Goal: Task Accomplishment & Management: Manage account settings

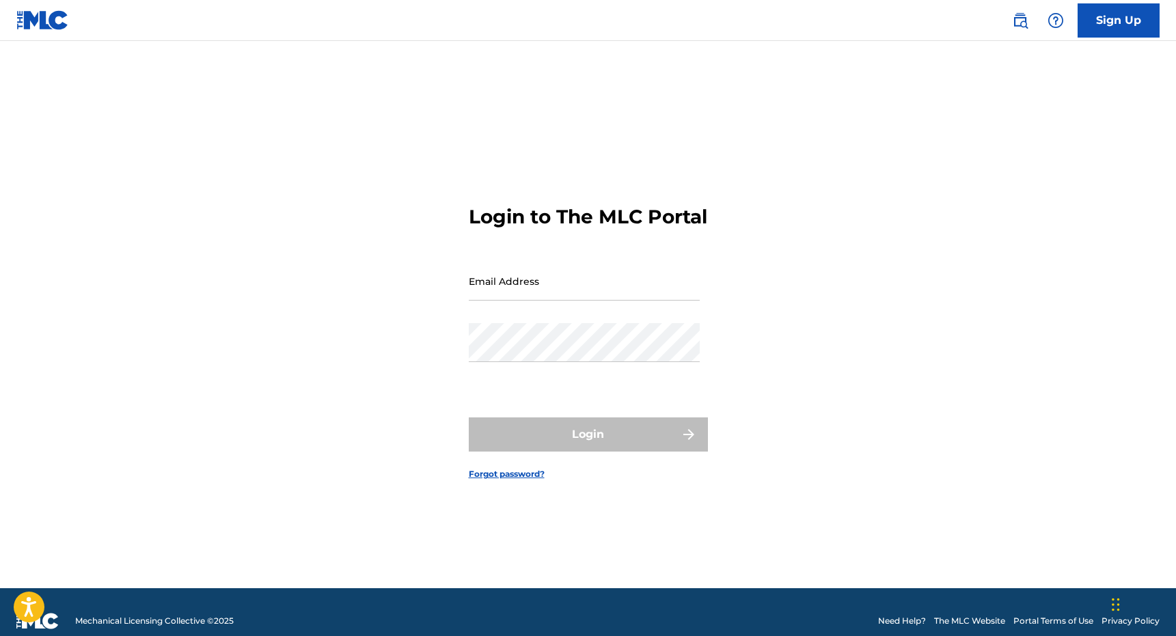
click at [618, 299] on input "Email Address" at bounding box center [584, 281] width 231 height 39
type input "[PERSON_NAME][EMAIL_ADDRESS][DOMAIN_NAME]"
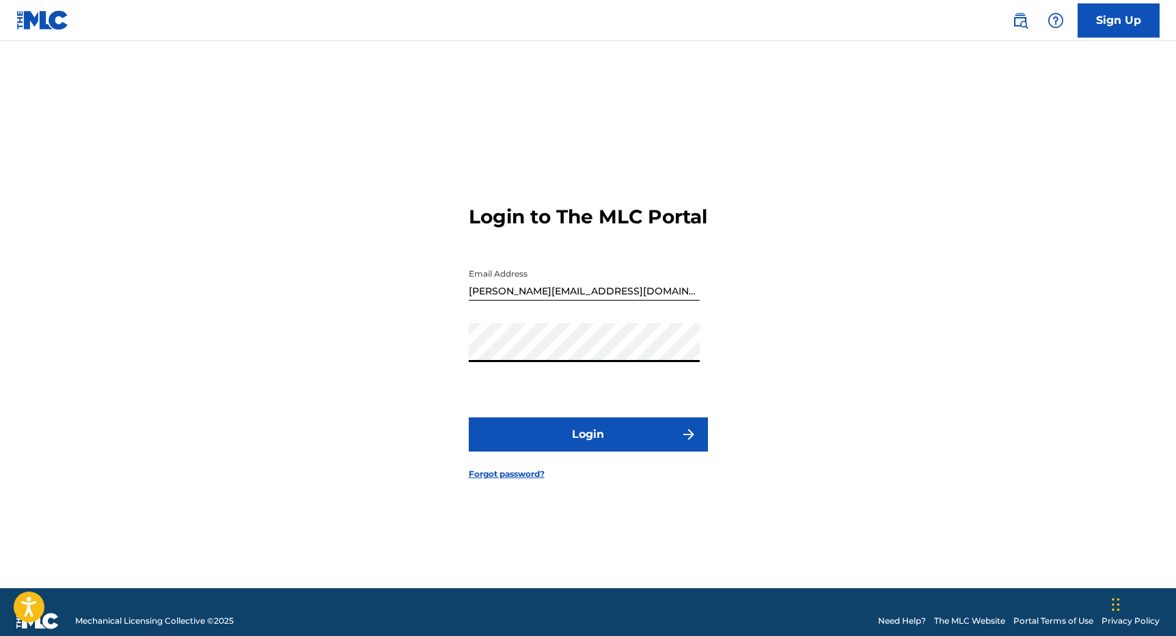
click at [580, 467] on form "Login to The MLC Portal Email Address [PERSON_NAME][EMAIL_ADDRESS][DOMAIN_NAME]…" at bounding box center [588, 331] width 239 height 513
click at [622, 426] on form "Login to The MLC Portal Email Address [PERSON_NAME][EMAIL_ADDRESS][DOMAIN_NAME]…" at bounding box center [588, 331] width 239 height 513
click at [618, 452] on button "Login" at bounding box center [588, 434] width 239 height 34
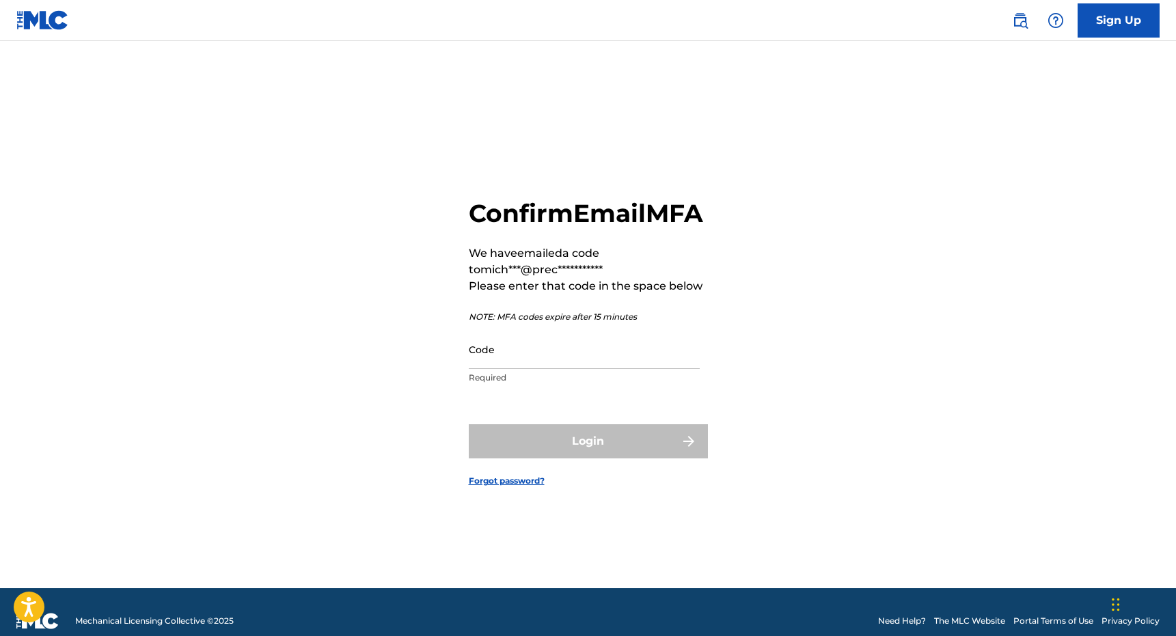
click at [602, 340] on div "**********" at bounding box center [588, 294] width 239 height 193
paste input "612457"
click at [597, 369] on input "Code" at bounding box center [584, 349] width 231 height 39
type input "612457"
click at [469, 424] on button "Login" at bounding box center [588, 441] width 239 height 34
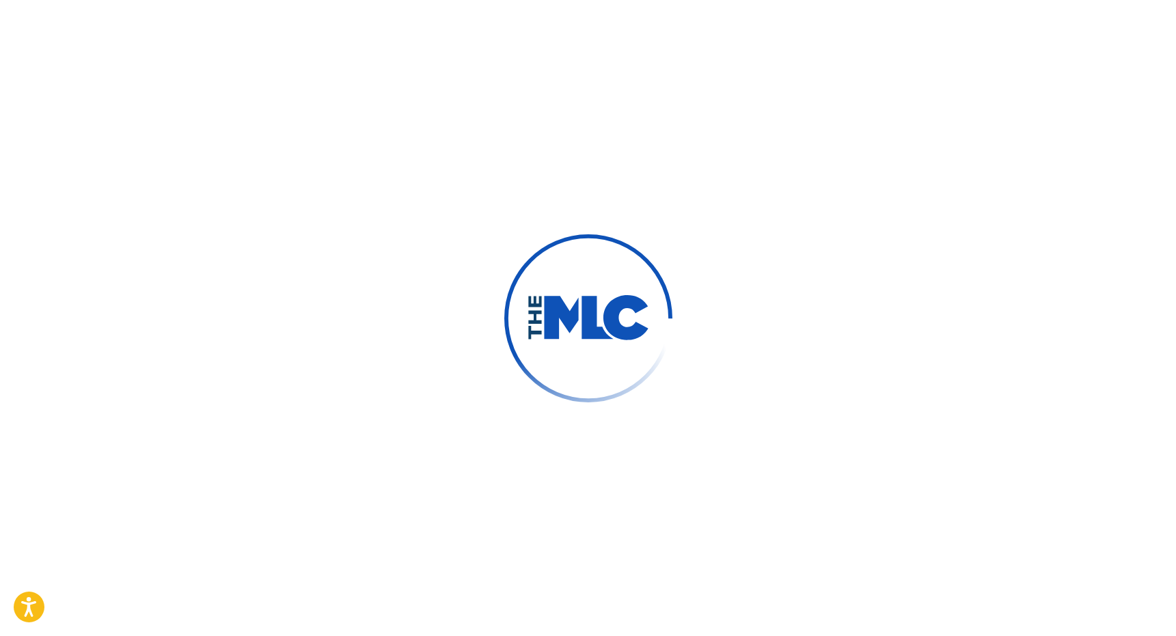
click at [607, 197] on div at bounding box center [588, 318] width 1176 height 636
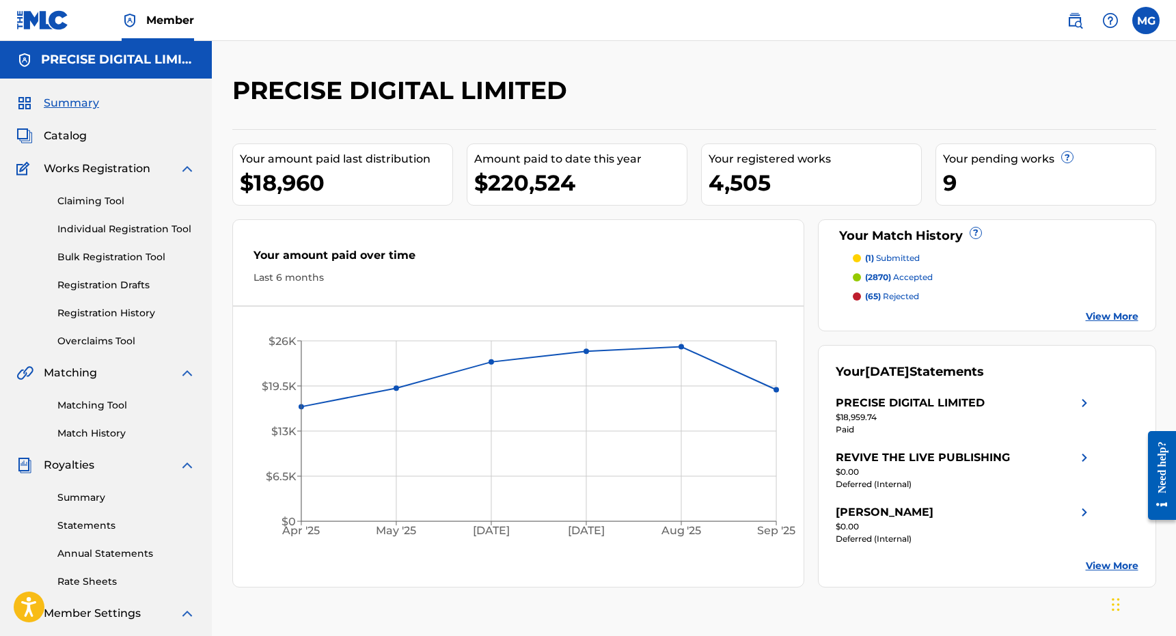
click at [76, 501] on link "Summary" at bounding box center [126, 497] width 138 height 14
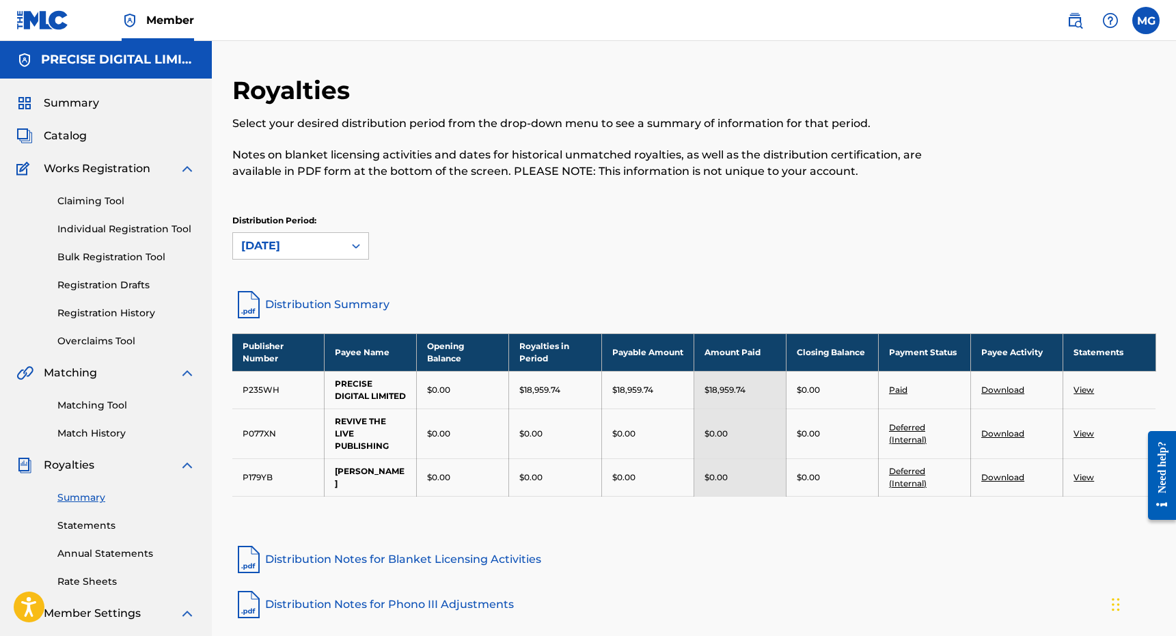
click at [339, 297] on link "Distribution Summary" at bounding box center [694, 304] width 924 height 33
click at [70, 120] on div "Summary Catalog Works Registration Claiming Tool Individual Registration Tool B…" at bounding box center [106, 430] width 212 height 703
click at [63, 137] on span "Catalog" at bounding box center [65, 136] width 43 height 16
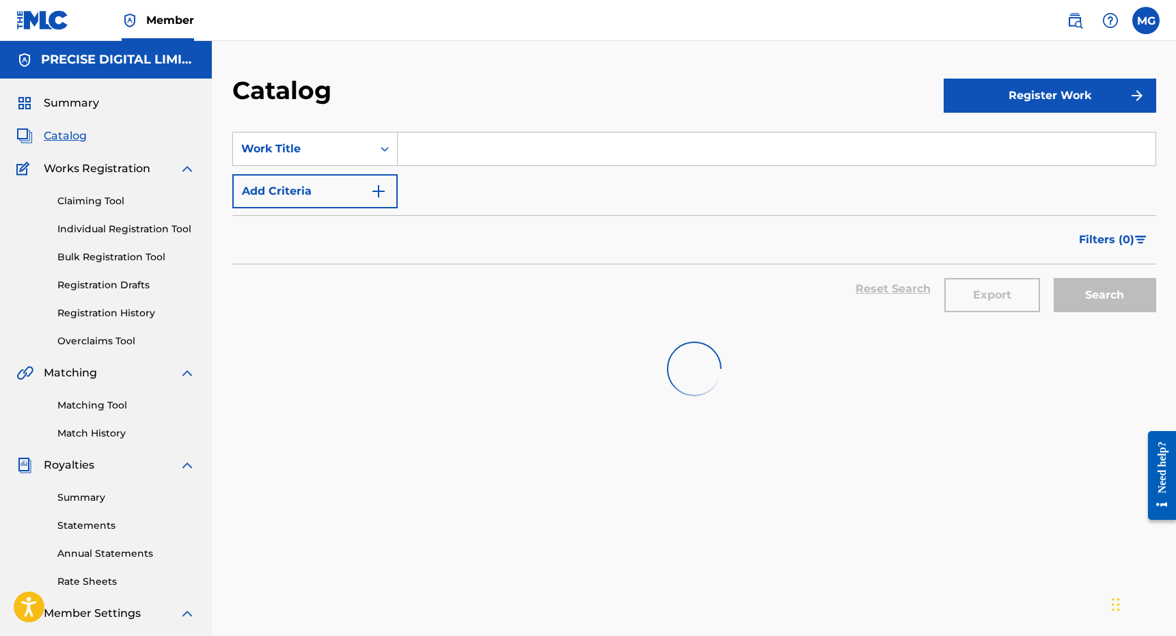
click at [551, 143] on input "Search Form" at bounding box center [777, 149] width 758 height 33
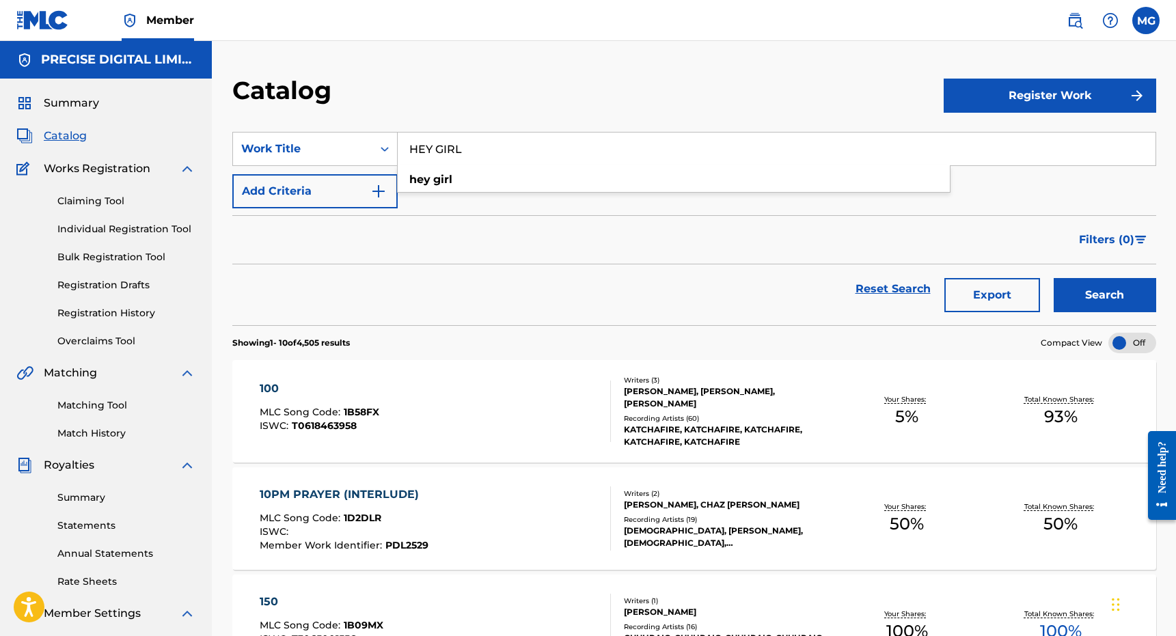
type input "HEY GIRL"
click at [1118, 304] on button "Search" at bounding box center [1104, 295] width 102 height 34
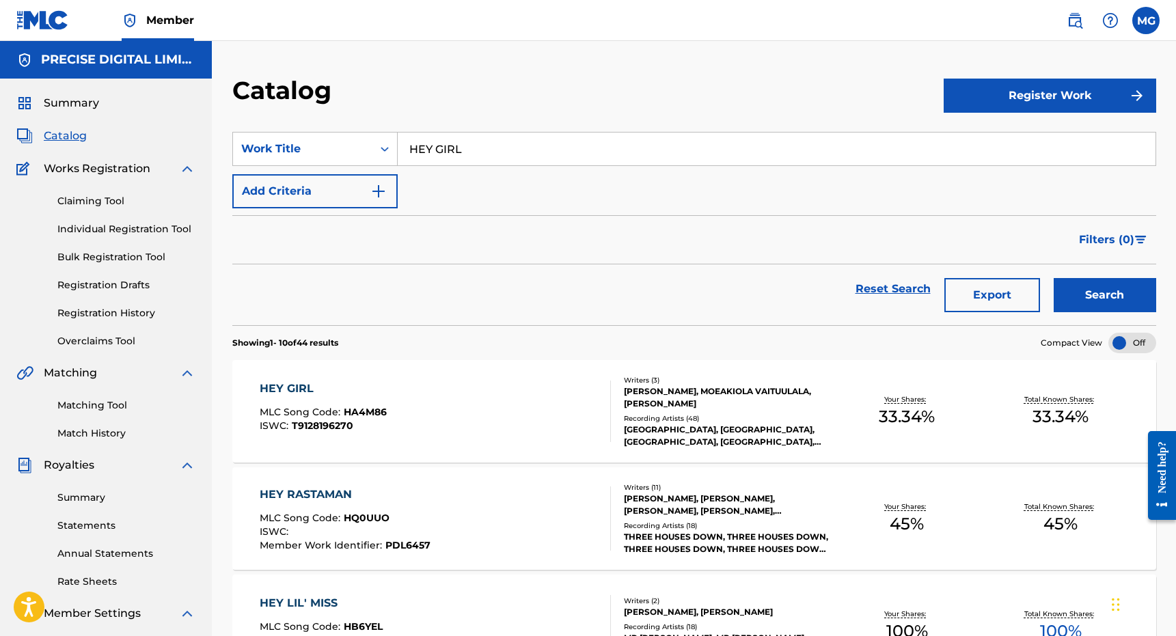
click at [546, 419] on div "HEY GIRL MLC Song Code : HA4M86 ISWC : T9128196270" at bounding box center [435, 410] width 351 height 61
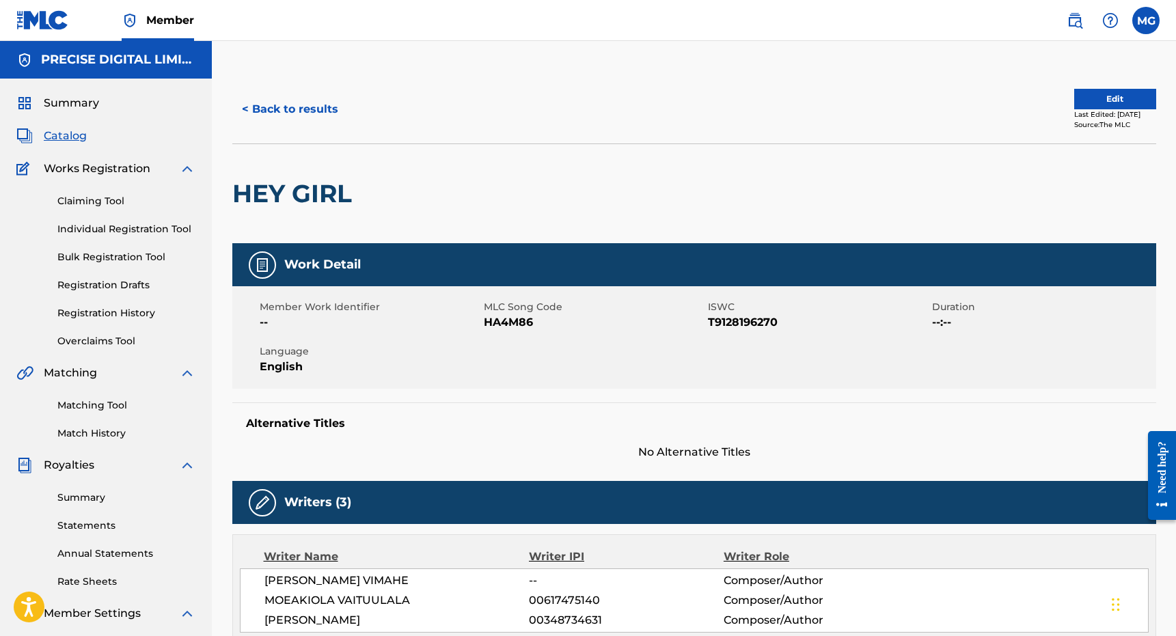
click at [1101, 118] on div "Last Edited: [DATE]" at bounding box center [1115, 114] width 82 height 10
click at [1101, 109] on div "Last Edited: [DATE]" at bounding box center [1115, 114] width 82 height 10
click at [1101, 97] on button "Edit" at bounding box center [1115, 99] width 82 height 20
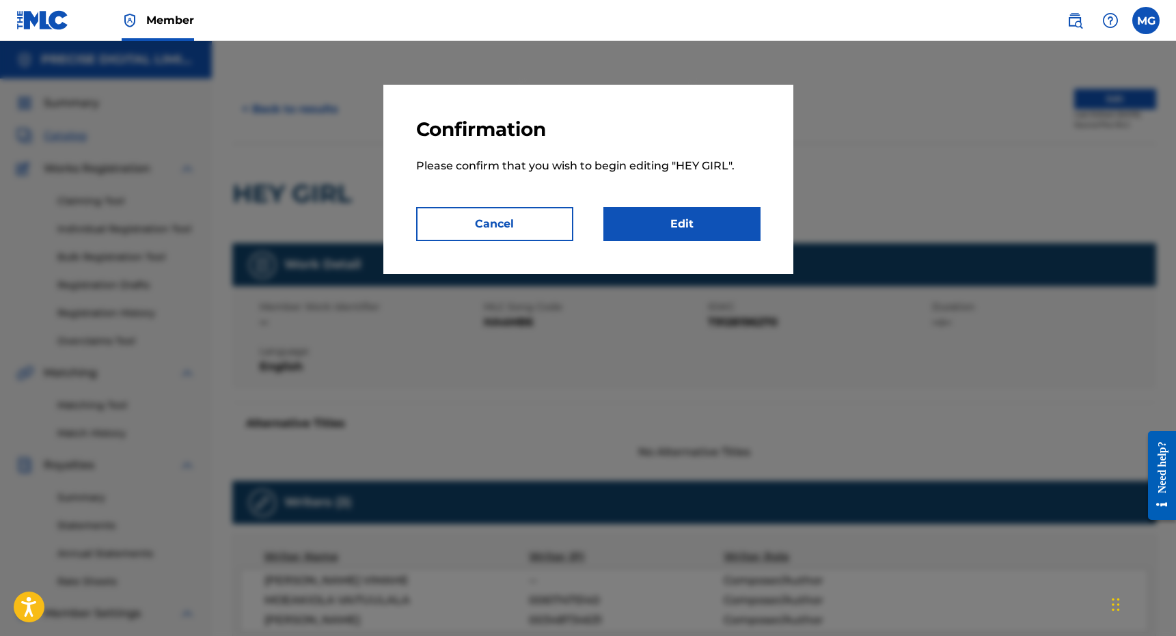
click at [616, 207] on link "Edit" at bounding box center [681, 224] width 157 height 34
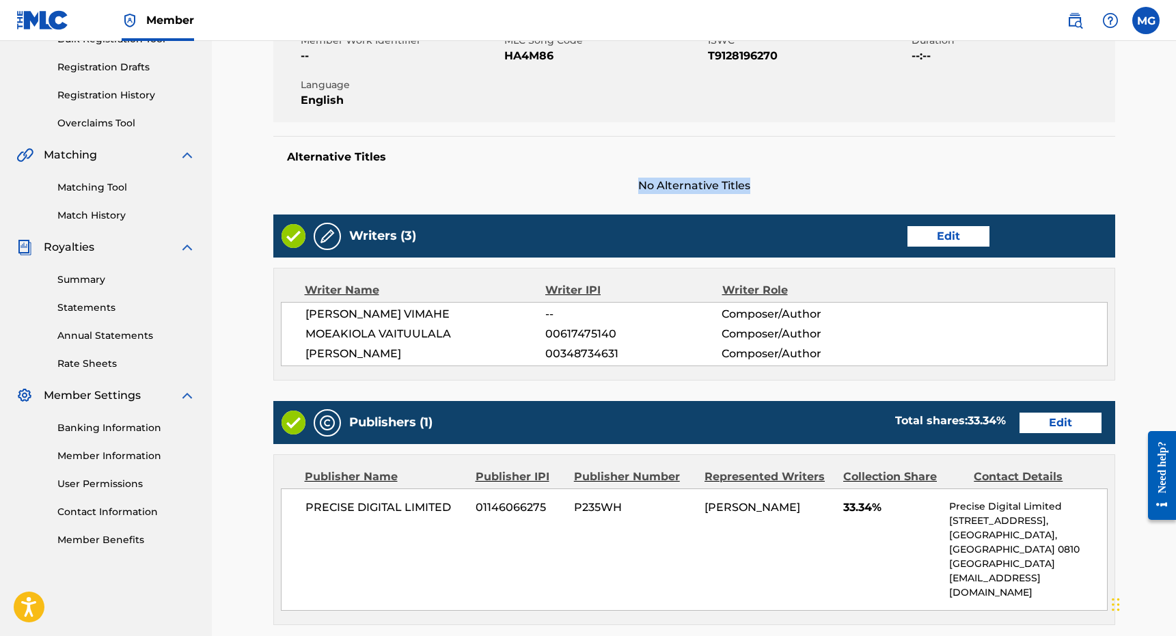
drag, startPoint x: 882, startPoint y: 589, endPoint x: 989, endPoint y: 182, distance: 421.0
click at [989, 181] on div "Alternative Titles No Alternative Titles" at bounding box center [694, 165] width 842 height 58
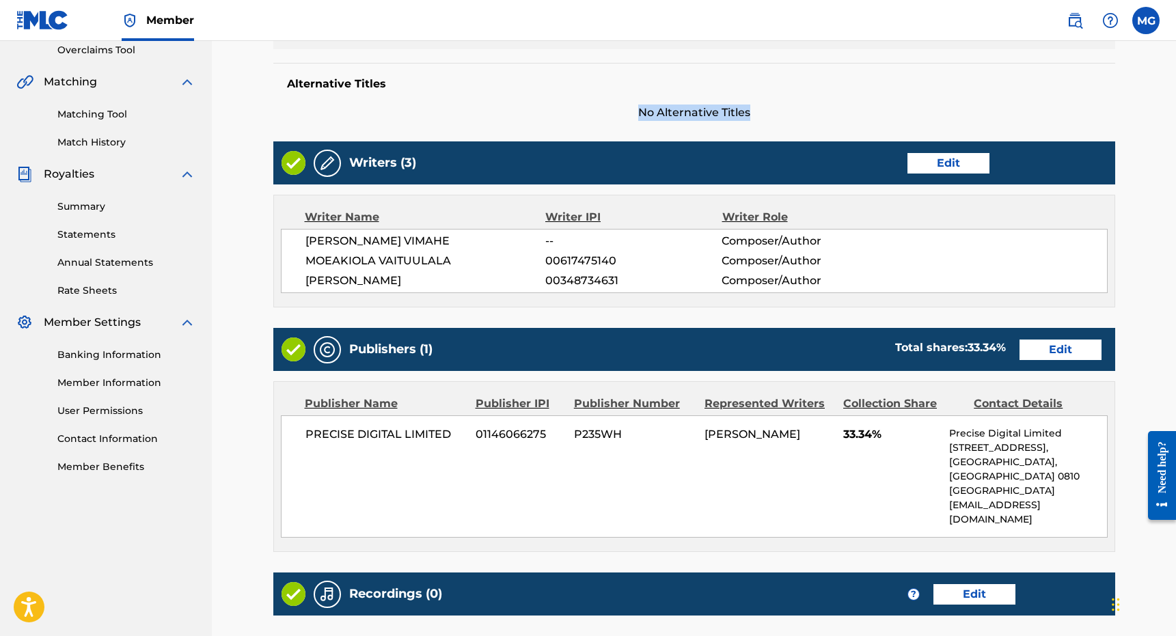
scroll to position [300, 0]
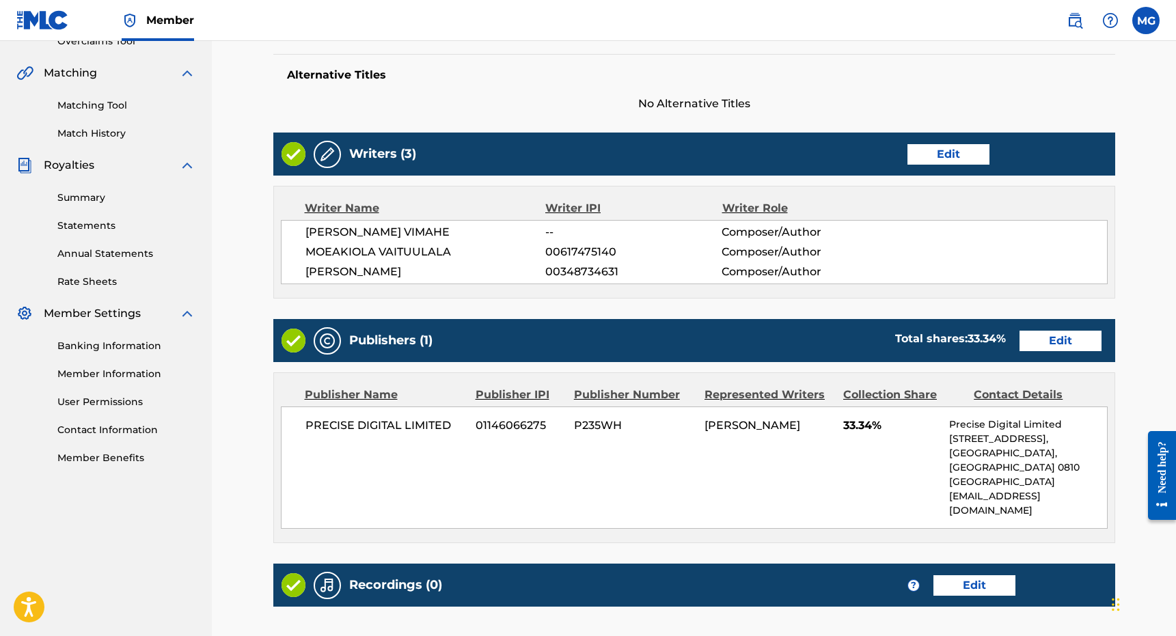
click at [1049, 359] on div "Publishers (1) Total shares: 33.34 % Edit" at bounding box center [694, 340] width 842 height 43
click at [1054, 348] on link "Edit" at bounding box center [1060, 341] width 82 height 20
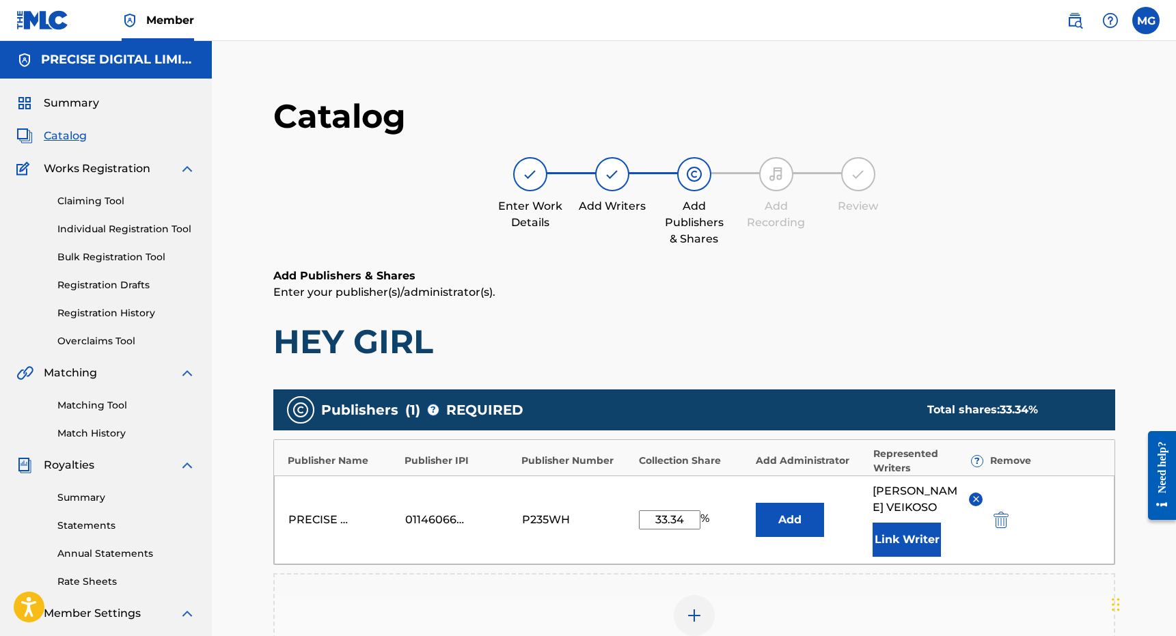
click at [652, 538] on div "PRECISE DIGITAL LIMITED 01146066275 P235WH 33.34 % Add [PERSON_NAME] Link Writer" at bounding box center [694, 519] width 840 height 89
click at [652, 529] on input "33.34" at bounding box center [669, 519] width 61 height 19
type input "100"
click at [915, 557] on button "Link Writer" at bounding box center [906, 540] width 68 height 34
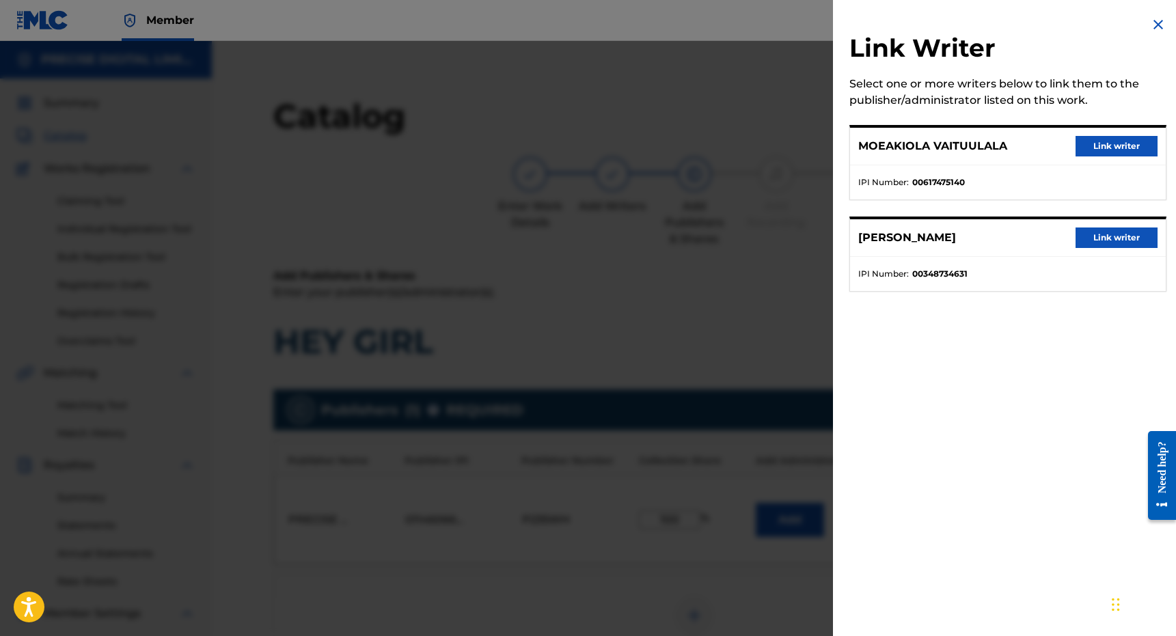
click at [1096, 148] on button "Link writer" at bounding box center [1116, 146] width 82 height 20
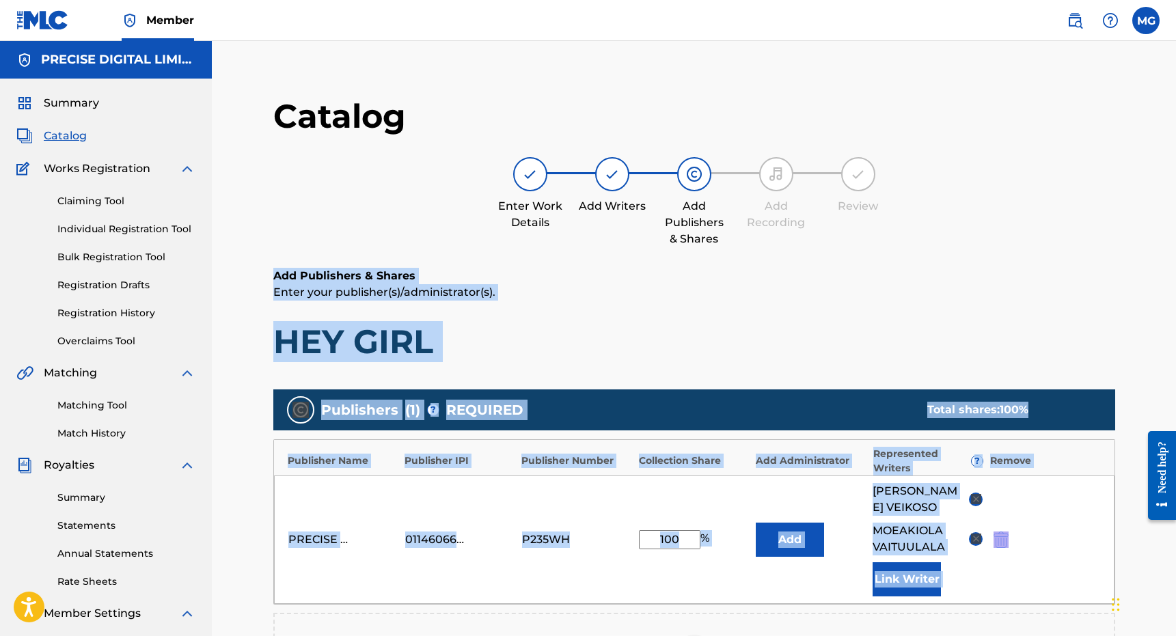
scroll to position [335, 0]
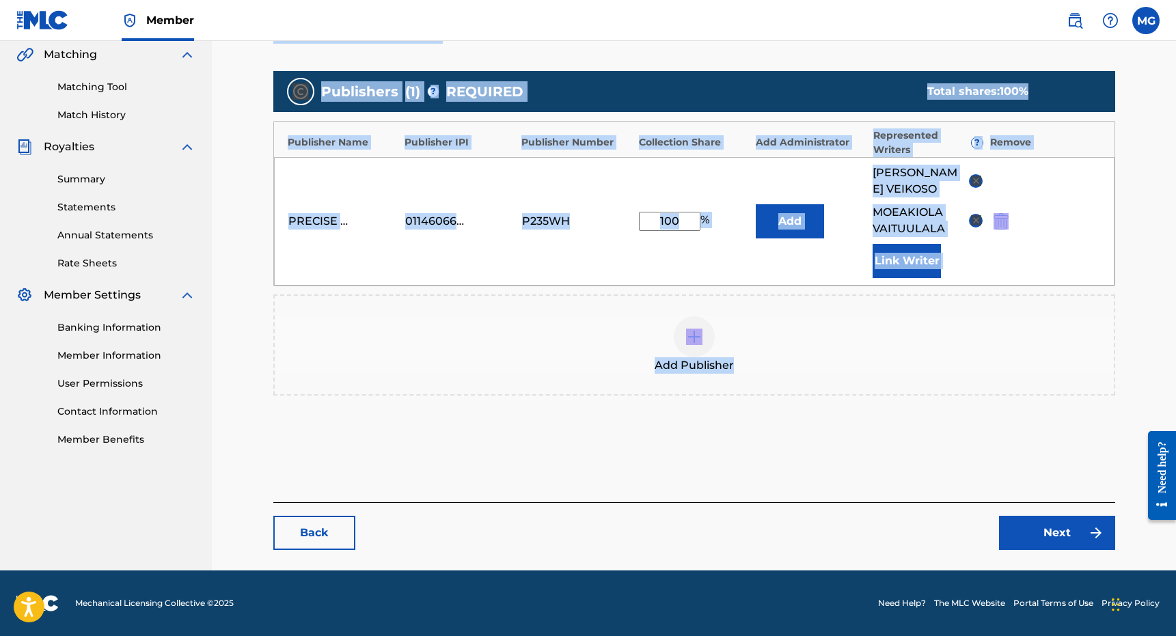
drag, startPoint x: 855, startPoint y: 374, endPoint x: 954, endPoint y: 420, distance: 110.0
click at [954, 420] on div "Catalog Enter Work Details Add Writers Add Publishers & Shares Add Recording Re…" at bounding box center [694, 163] width 842 height 773
click at [1052, 517] on link "Next" at bounding box center [1057, 533] width 116 height 34
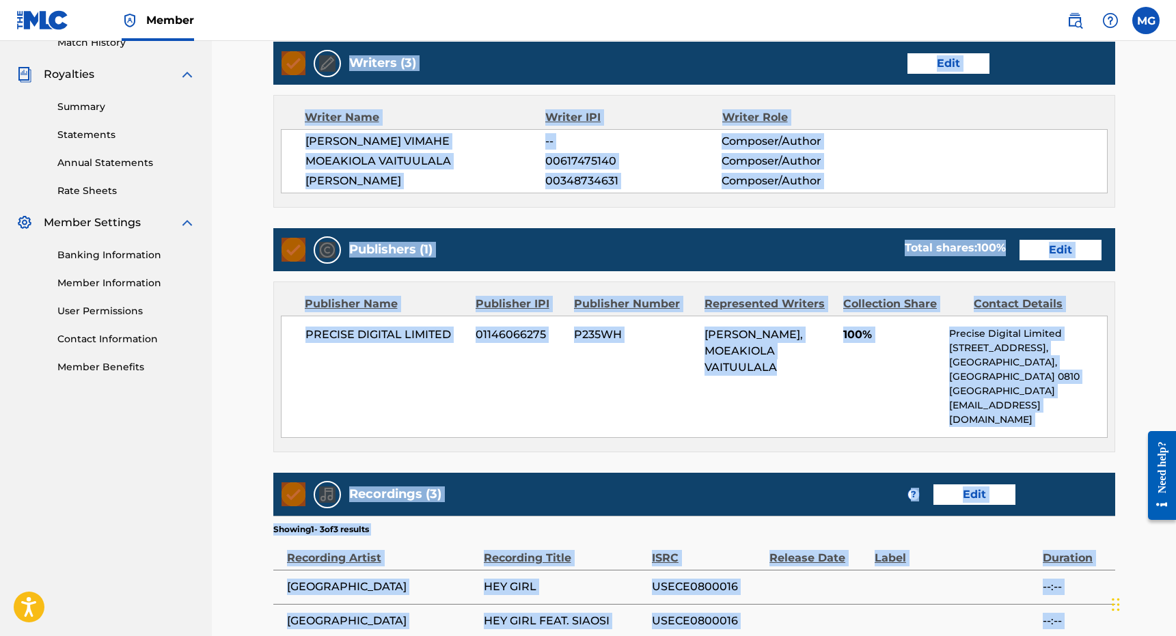
scroll to position [551, 0]
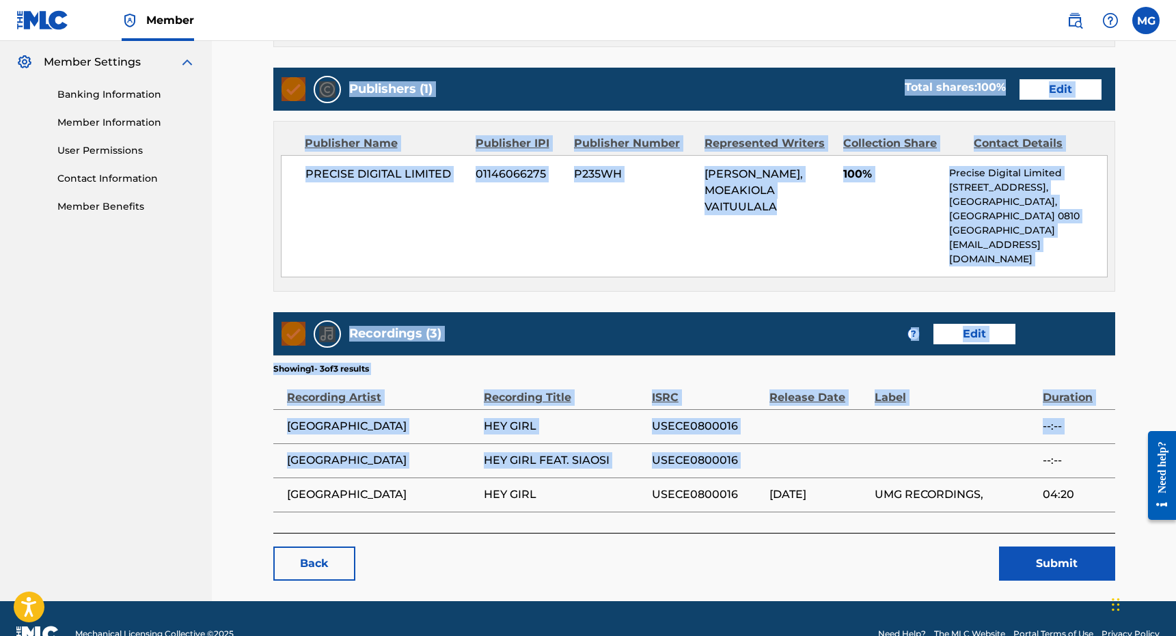
drag, startPoint x: 986, startPoint y: 131, endPoint x: 1070, endPoint y: 374, distance: 256.6
click at [1056, 399] on div "< Back HEY GIRL Work Detail Edit Member Work Identifier -- MLC Song Code HA4M86…" at bounding box center [694, 62] width 842 height 1036
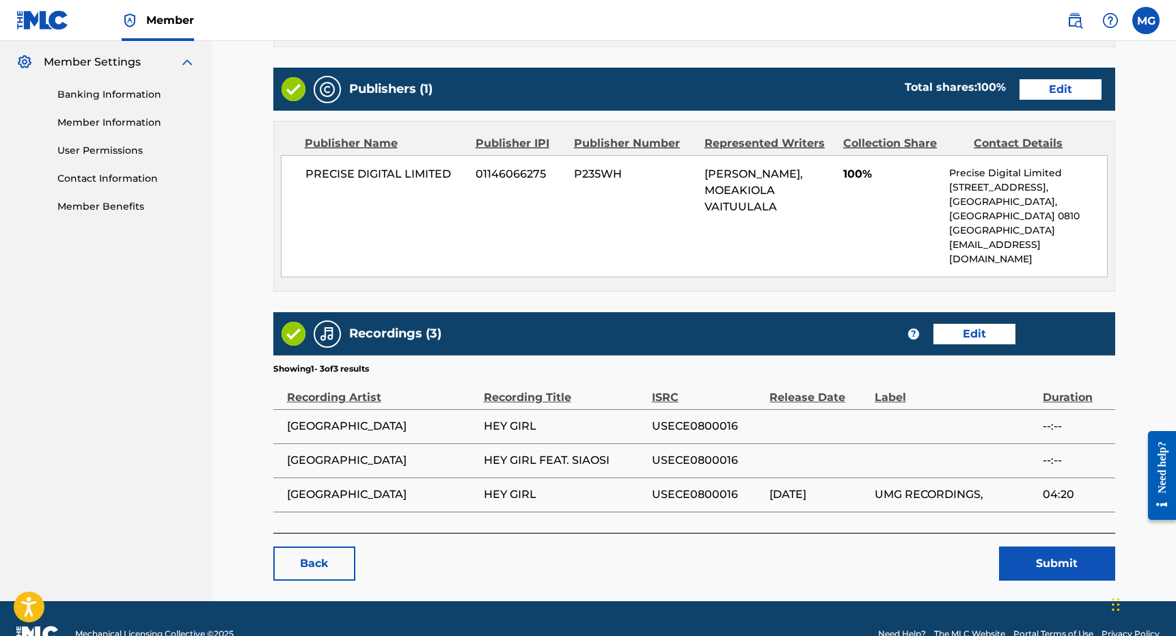
click at [1027, 563] on main "< Back HEY GIRL Work Detail Edit Member Work Identifier -- MLC Song Code HA4M86…" at bounding box center [694, 62] width 924 height 1077
click at [1034, 546] on button "Submit" at bounding box center [1057, 563] width 116 height 34
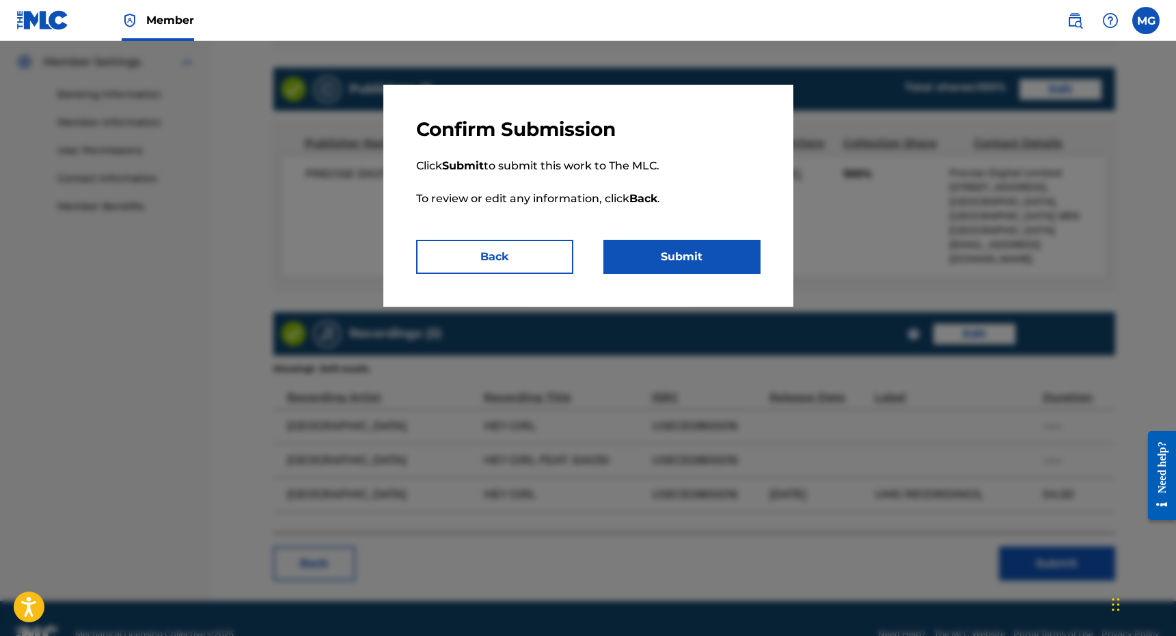
drag, startPoint x: 730, startPoint y: 304, endPoint x: 730, endPoint y: 272, distance: 32.1
click at [730, 272] on div "Confirm Submission Click Submit to submit this work to The MLC. To review or ed…" at bounding box center [588, 196] width 410 height 222
click at [730, 272] on button "Submit" at bounding box center [681, 257] width 157 height 34
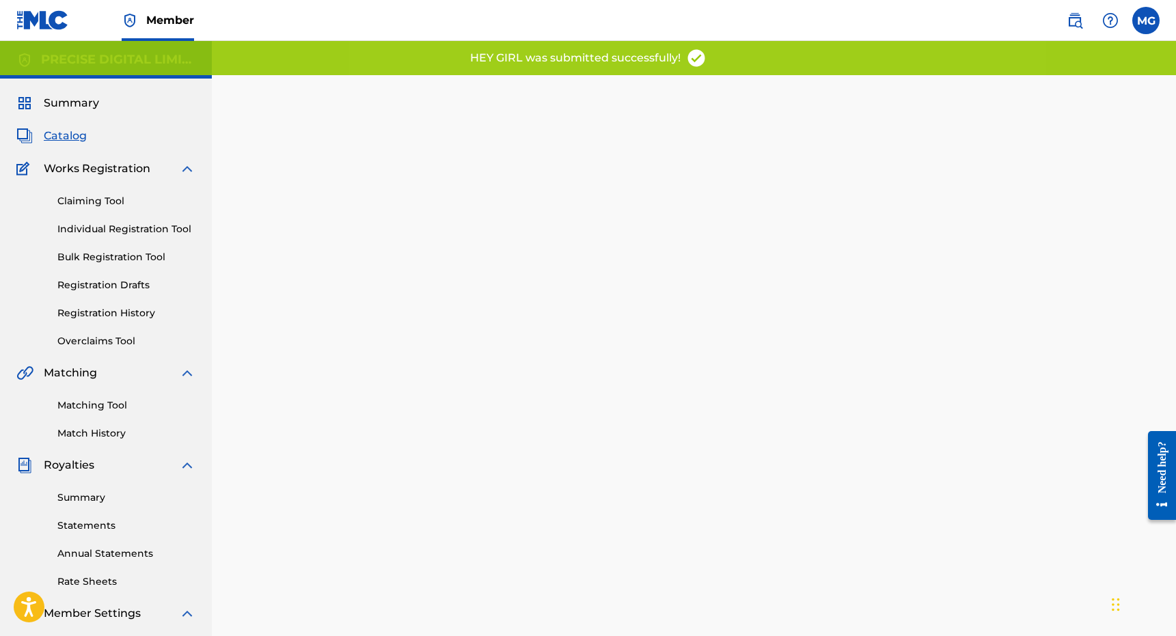
click at [127, 429] on link "Match History" at bounding box center [126, 433] width 138 height 14
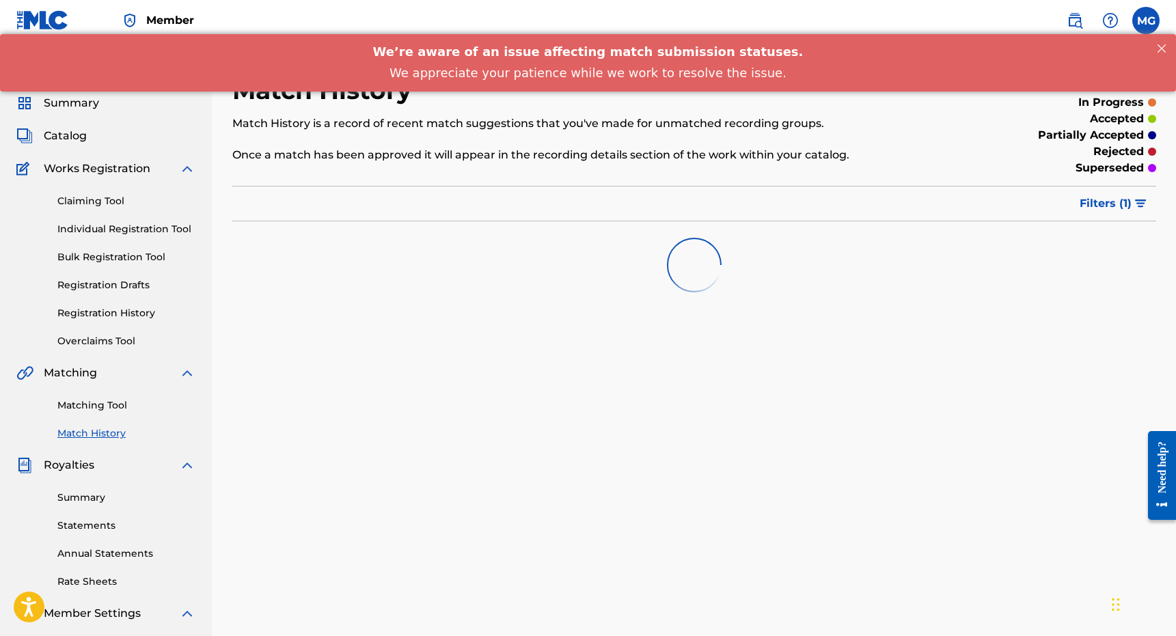
click at [81, 393] on div "Matching Tool Match History" at bounding box center [105, 410] width 179 height 59
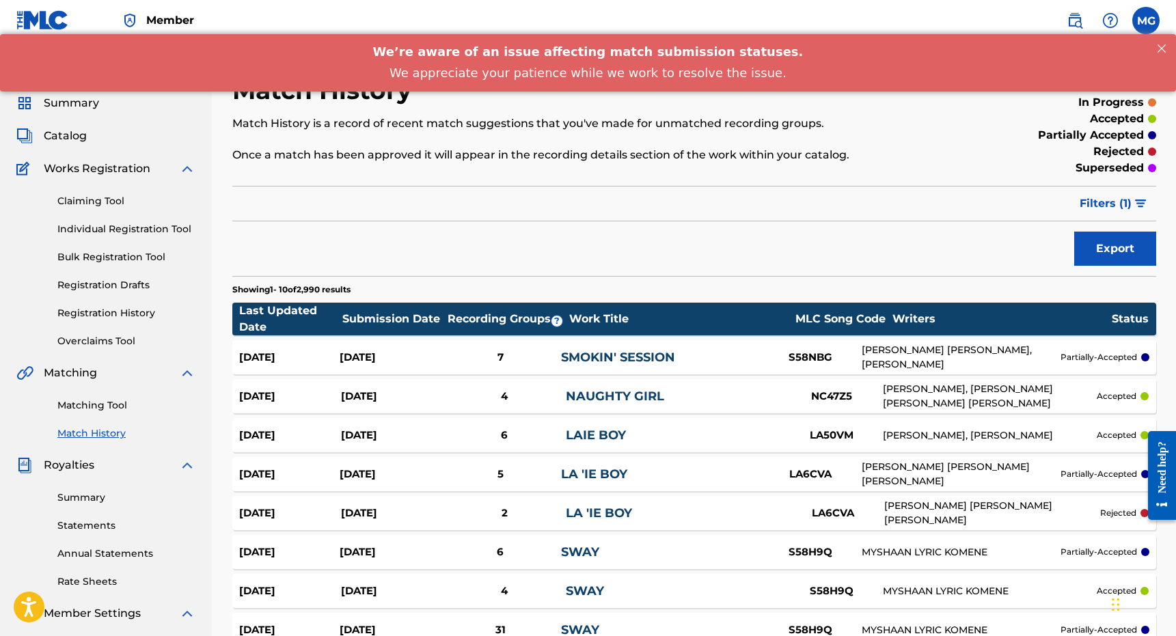
click at [81, 397] on div "Matching Tool Match History" at bounding box center [105, 410] width 179 height 59
click at [81, 412] on link "Matching Tool" at bounding box center [126, 405] width 138 height 14
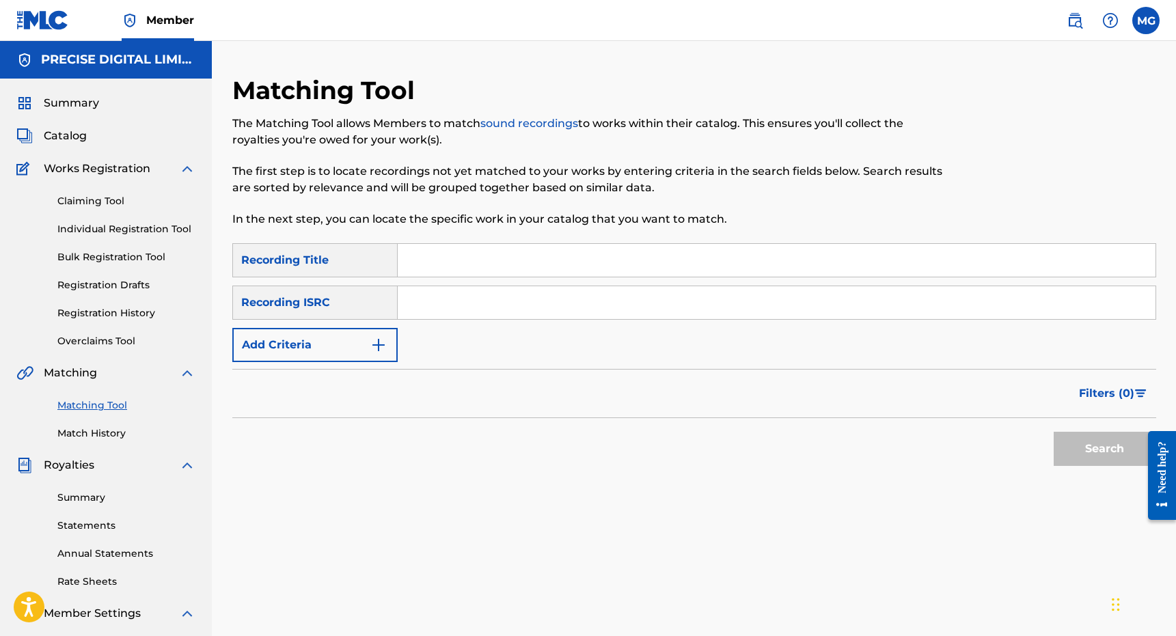
click at [105, 439] on link "Match History" at bounding box center [126, 433] width 138 height 14
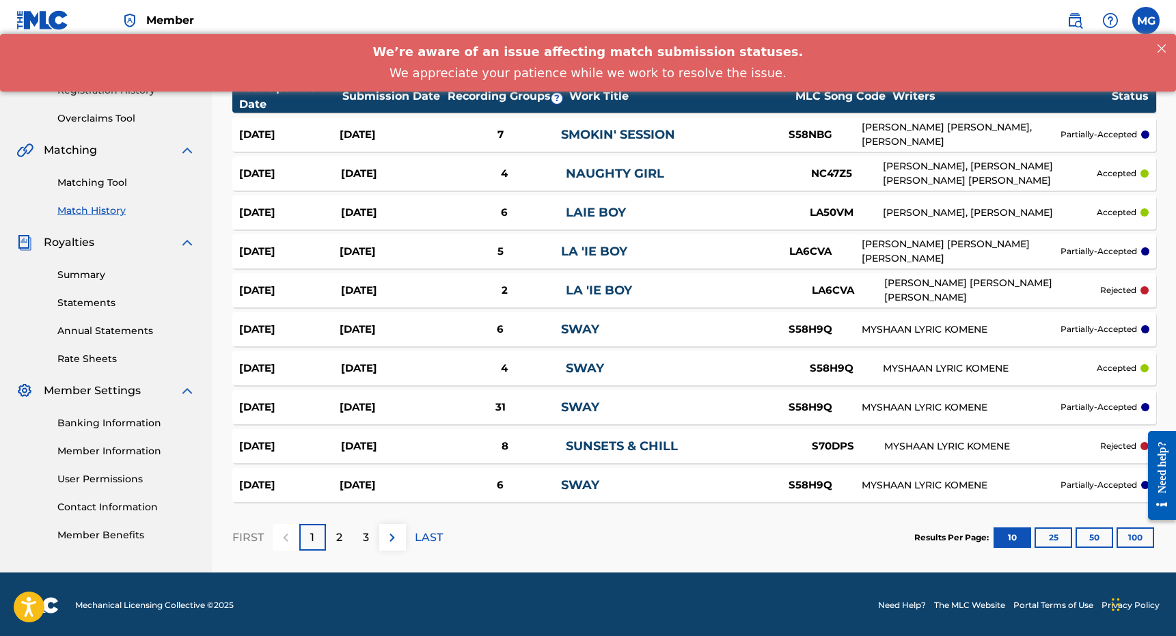
scroll to position [225, 0]
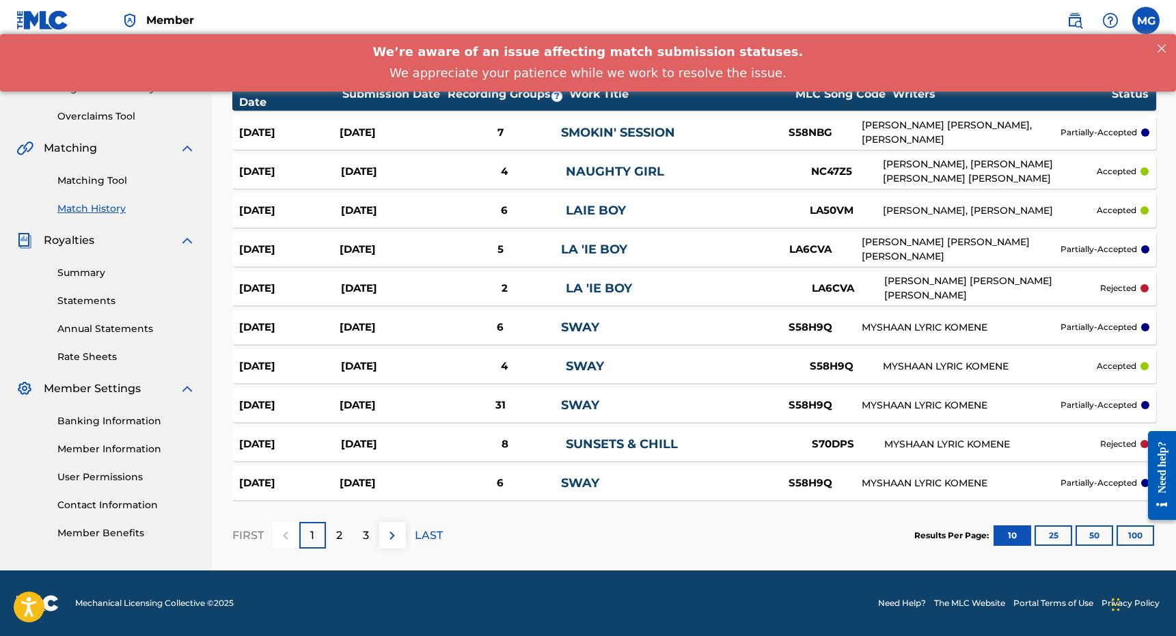
click at [344, 535] on div "2" at bounding box center [339, 535] width 27 height 27
click at [1146, 545] on button "100" at bounding box center [1135, 535] width 38 height 20
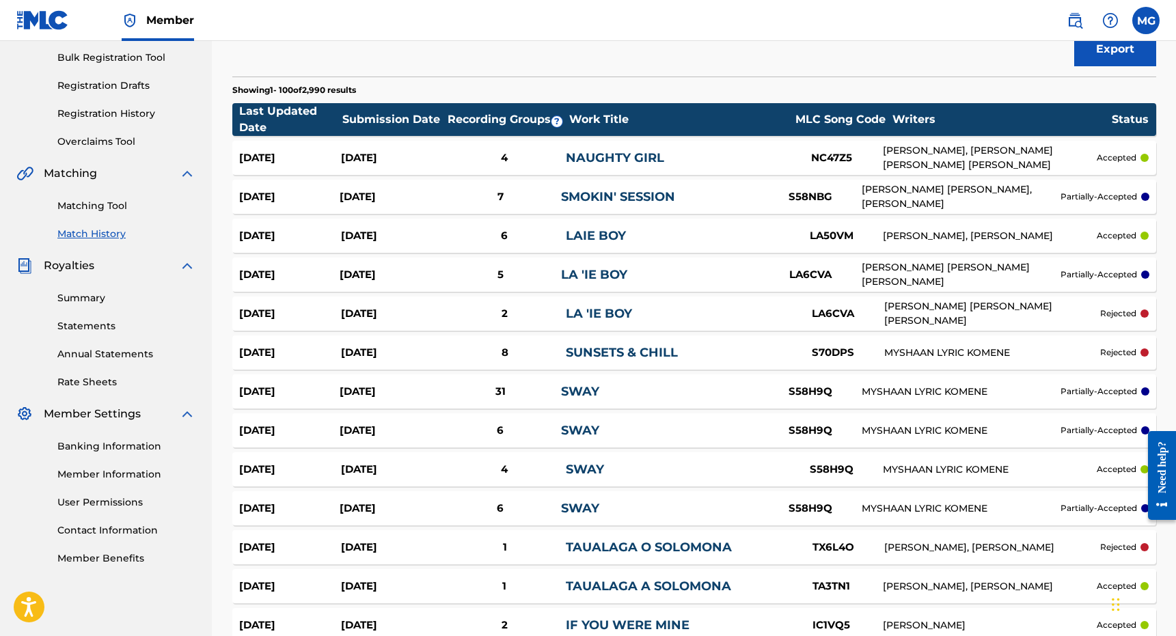
scroll to position [0, 0]
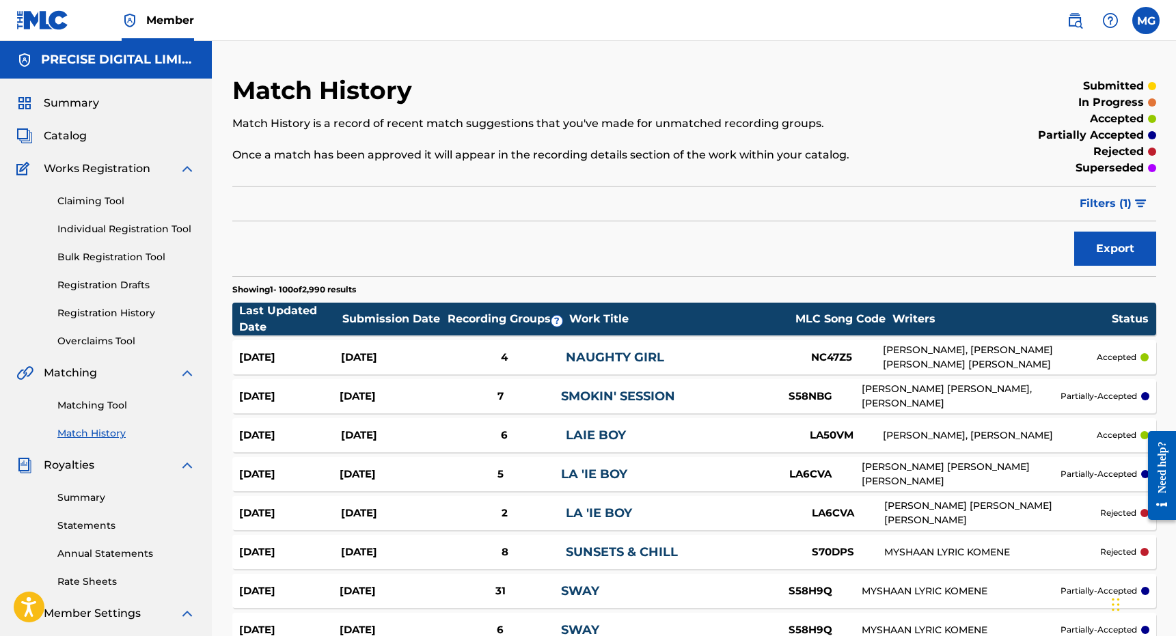
click at [161, 311] on link "Registration History" at bounding box center [126, 313] width 138 height 14
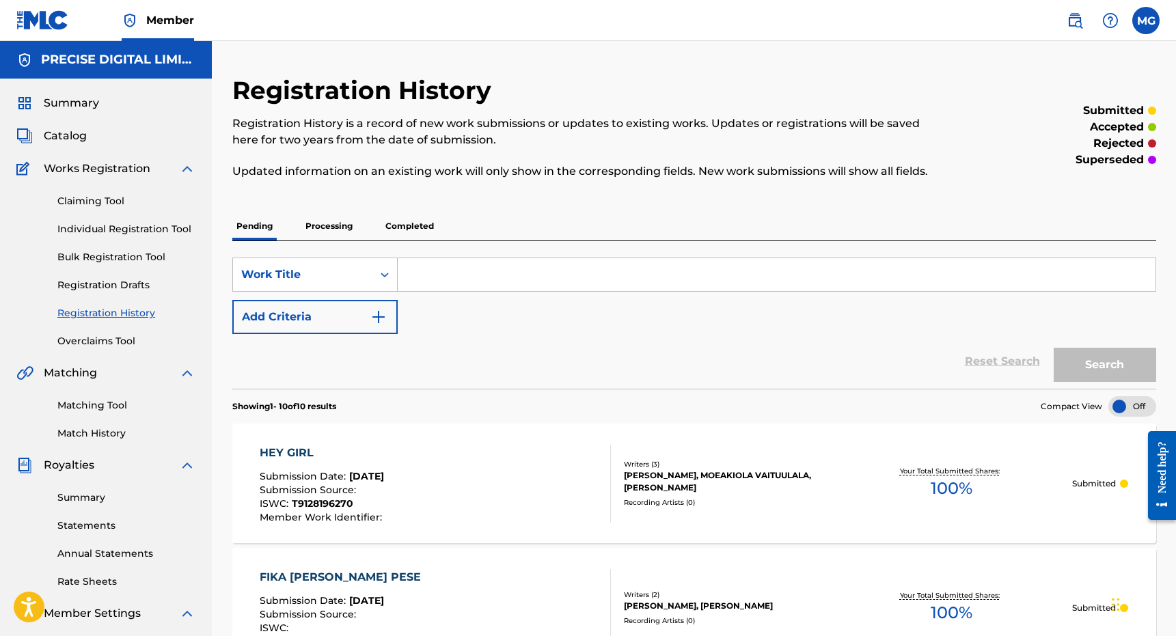
click at [406, 218] on p "Completed" at bounding box center [409, 226] width 57 height 29
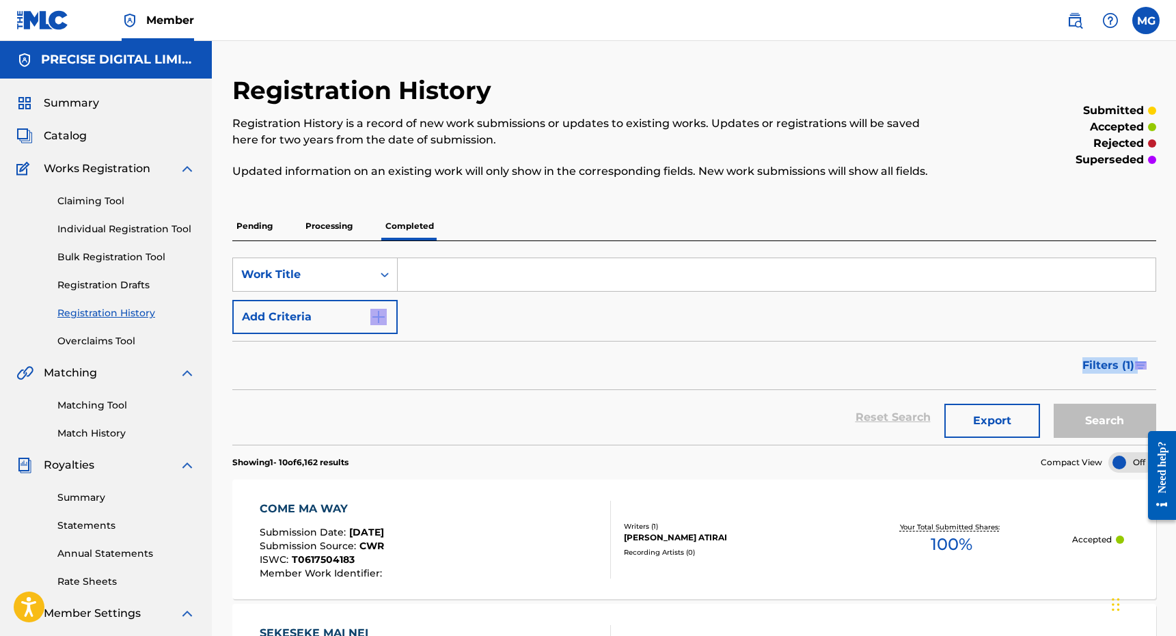
drag, startPoint x: 531, startPoint y: 333, endPoint x: 529, endPoint y: 404, distance: 70.4
click at [529, 404] on form "SearchWithCriteriadcef9200-5147-46e4-9834-41edcf077d7e Work Title Add Criteria …" at bounding box center [694, 351] width 924 height 187
click at [529, 404] on div "Reset Search Export Search" at bounding box center [694, 417] width 924 height 55
drag, startPoint x: 529, startPoint y: 404, endPoint x: 574, endPoint y: 444, distance: 60.5
click at [574, 444] on div "Reset Search Export Search" at bounding box center [694, 417] width 924 height 55
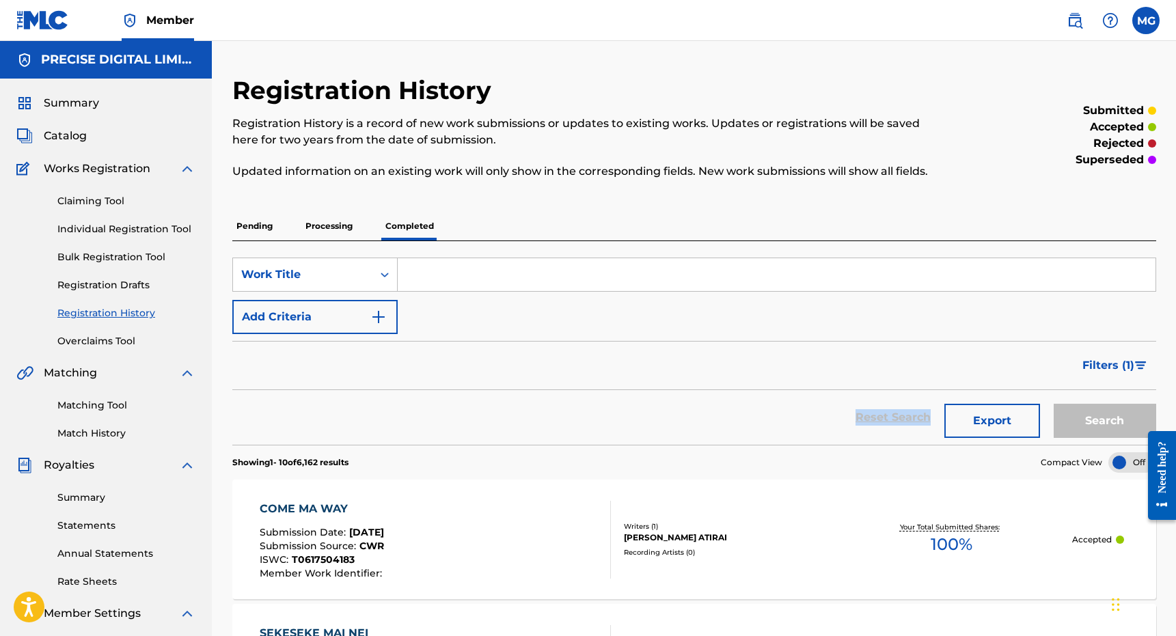
click at [574, 445] on section "Showing 1 - 10 of 6,162 results Compact View" at bounding box center [694, 459] width 924 height 28
drag, startPoint x: 223, startPoint y: 503, endPoint x: 398, endPoint y: 518, distance: 174.9
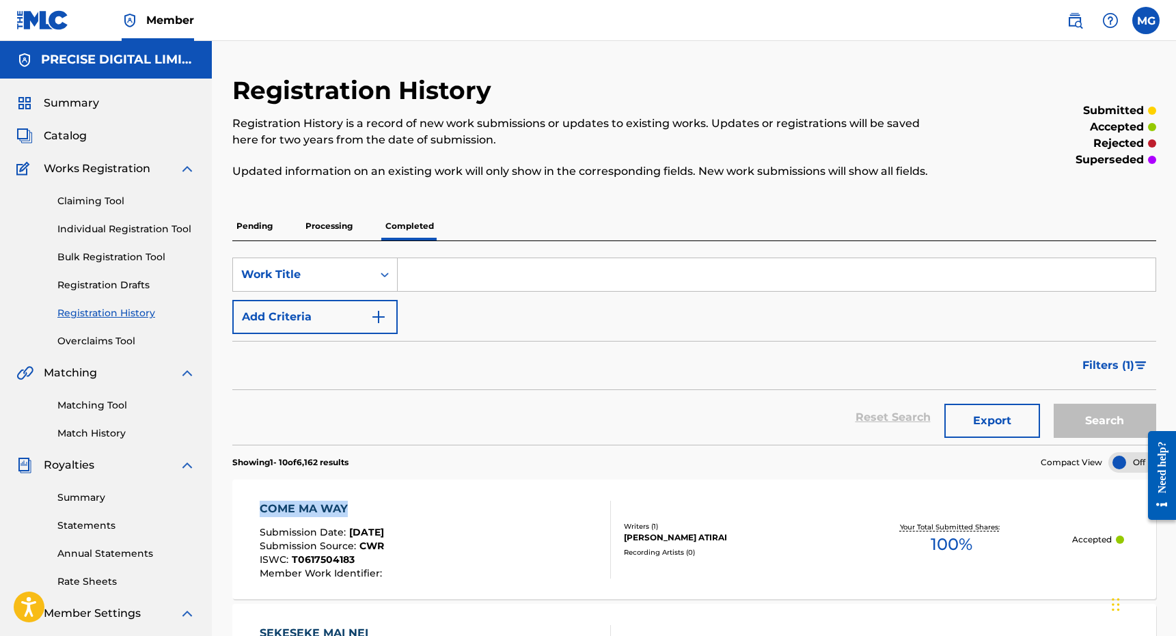
drag, startPoint x: 219, startPoint y: 497, endPoint x: 373, endPoint y: 508, distance: 154.7
drag, startPoint x: 212, startPoint y: 491, endPoint x: 360, endPoint y: 510, distance: 149.4
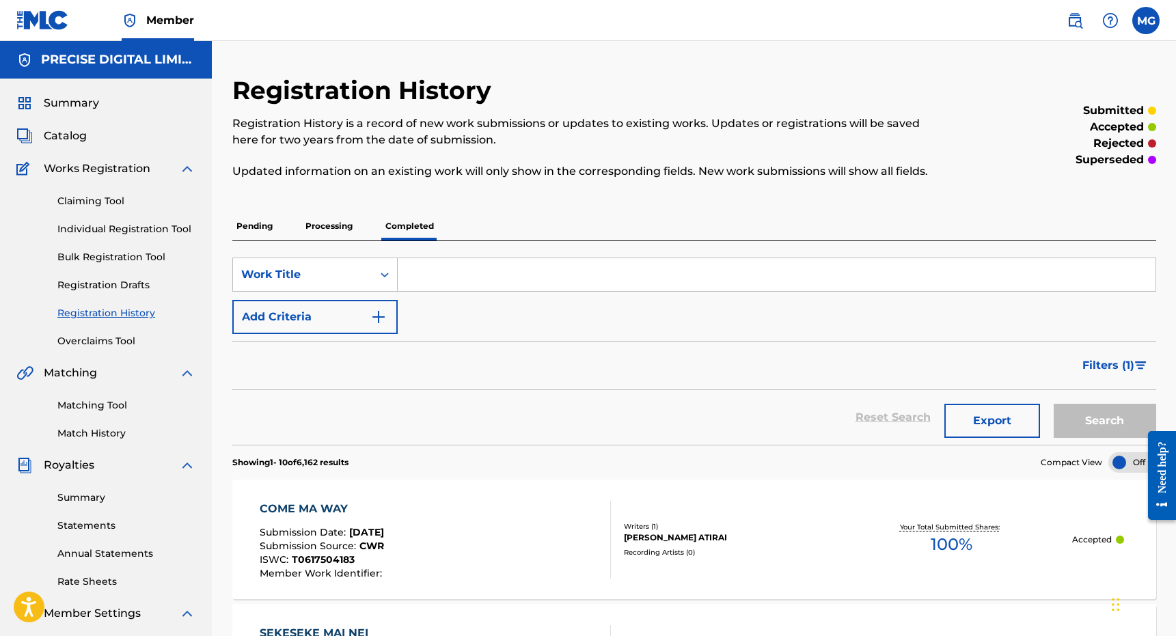
drag, startPoint x: 217, startPoint y: 497, endPoint x: 359, endPoint y: 506, distance: 142.4
drag, startPoint x: 221, startPoint y: 496, endPoint x: 365, endPoint y: 510, distance: 144.1
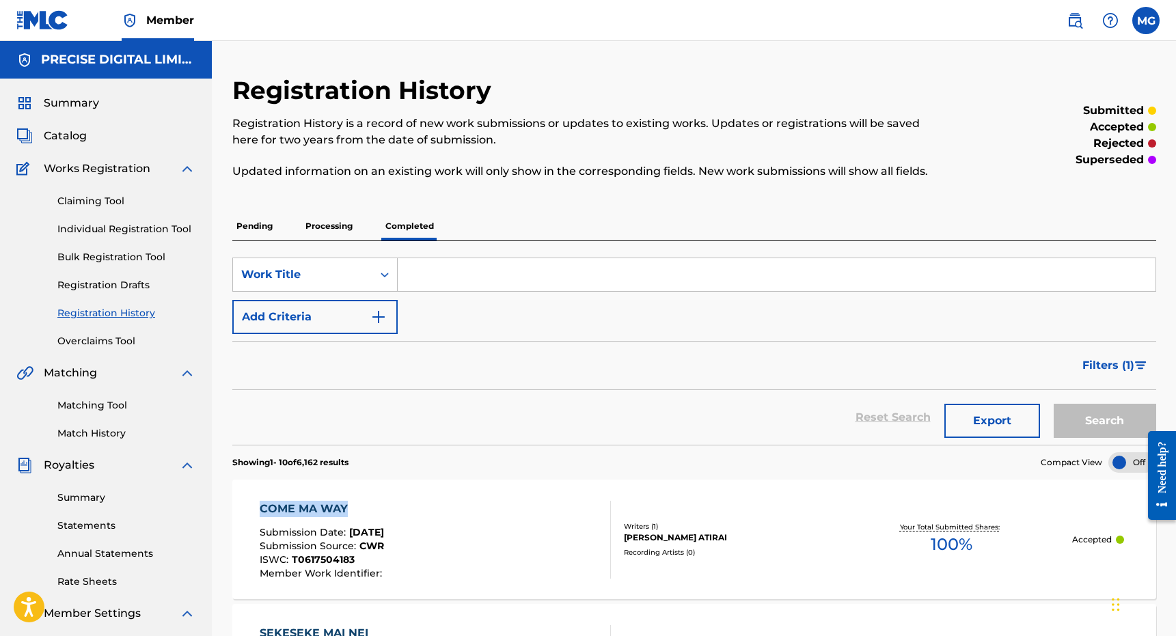
drag, startPoint x: 230, startPoint y: 454, endPoint x: 394, endPoint y: 462, distance: 164.1
click at [394, 462] on section "Showing 1 - 10 of 6,162 results Compact View" at bounding box center [694, 459] width 924 height 28
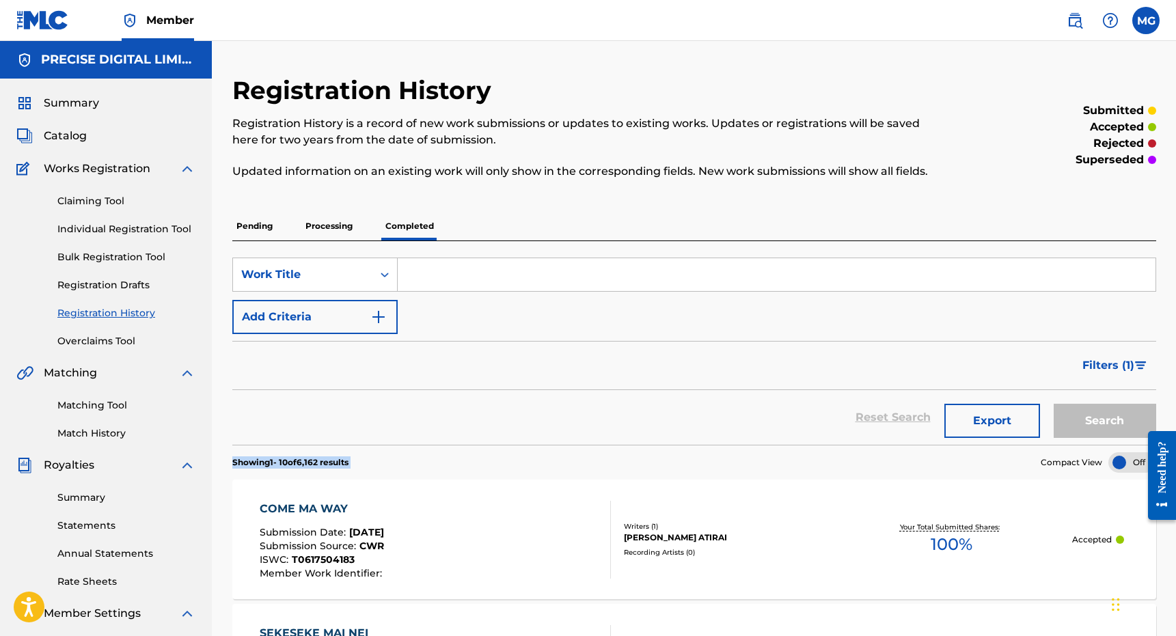
drag, startPoint x: 394, startPoint y: 462, endPoint x: 219, endPoint y: 459, distance: 175.6
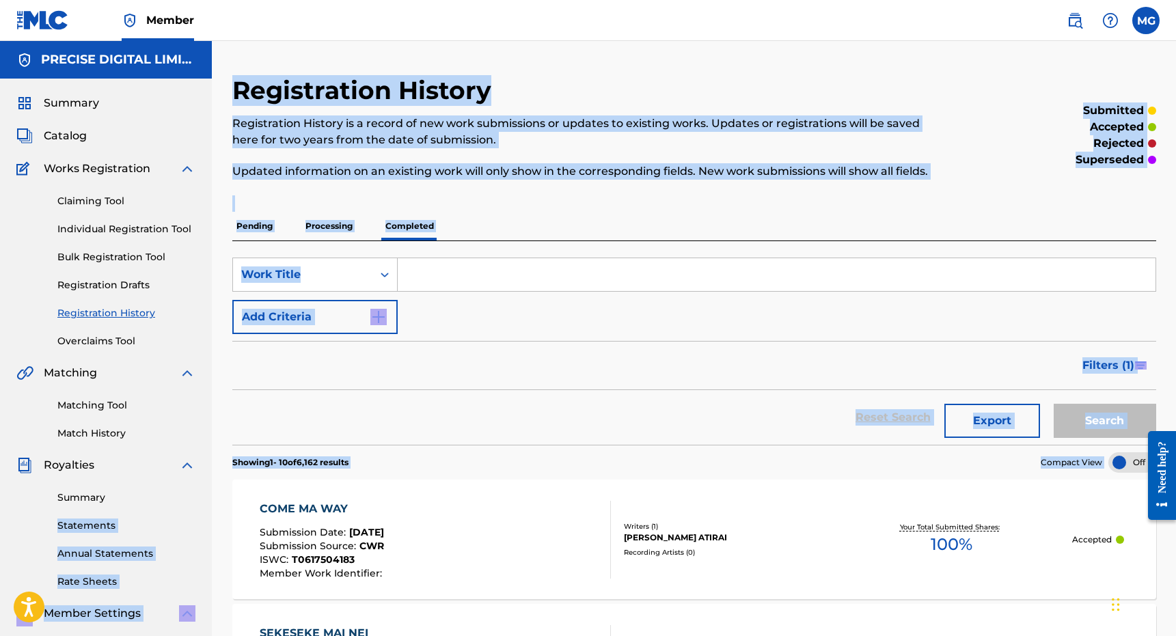
drag, startPoint x: 206, startPoint y: 498, endPoint x: 396, endPoint y: 500, distance: 189.9
click at [370, 462] on section "Showing 1 - 10 of 6,162 results Compact View" at bounding box center [694, 459] width 924 height 28
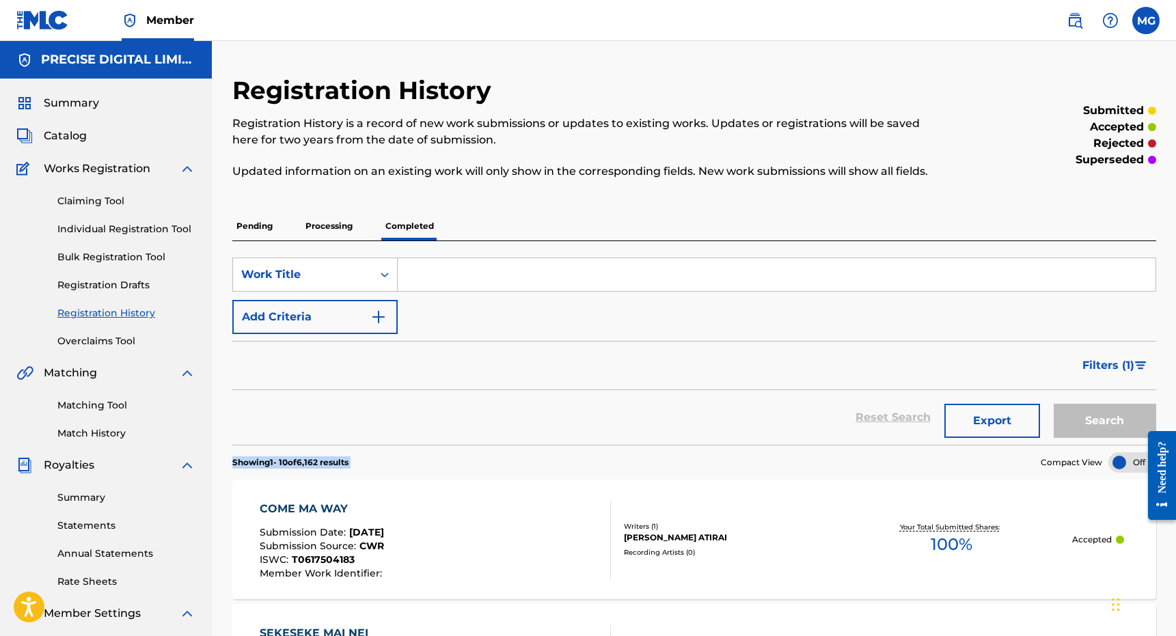
drag, startPoint x: 370, startPoint y: 462, endPoint x: 214, endPoint y: 460, distance: 155.8
drag, startPoint x: 225, startPoint y: 503, endPoint x: 398, endPoint y: 503, distance: 172.8
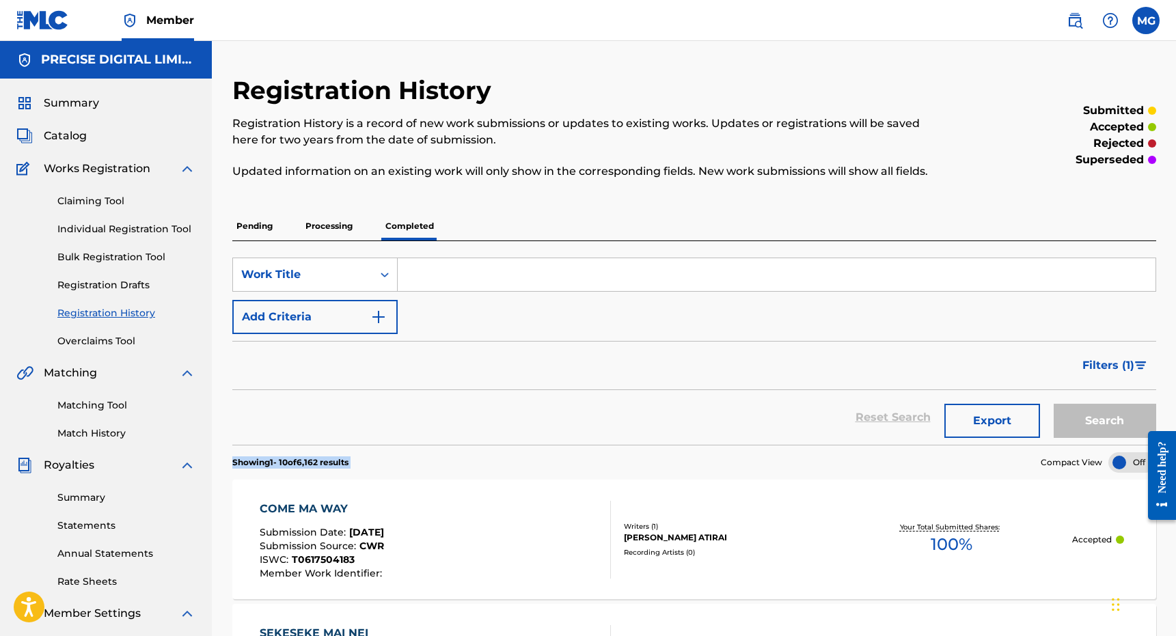
drag, startPoint x: 227, startPoint y: 460, endPoint x: 404, endPoint y: 460, distance: 176.9
drag, startPoint x: 222, startPoint y: 505, endPoint x: 390, endPoint y: 504, distance: 168.0
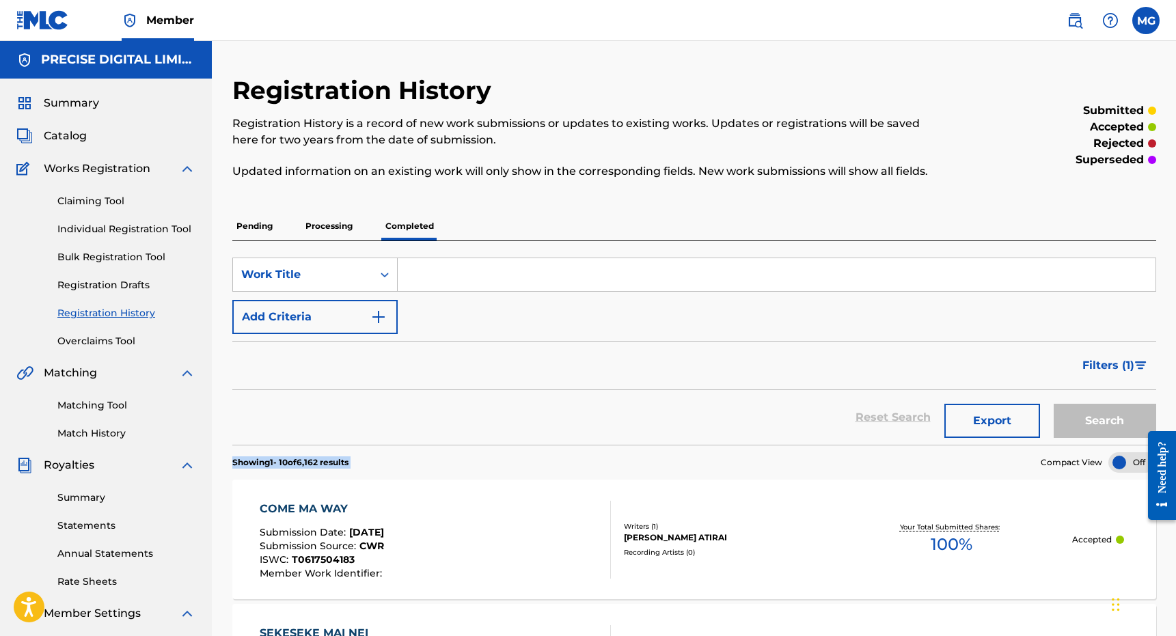
drag, startPoint x: 228, startPoint y: 456, endPoint x: 372, endPoint y: 462, distance: 143.6
click at [372, 462] on section "Showing 1 - 10 of 6,162 results Compact View" at bounding box center [694, 459] width 924 height 28
drag, startPoint x: 372, startPoint y: 462, endPoint x: 246, endPoint y: 461, distance: 125.7
click at [246, 461] on section "Showing 1 - 10 of 6,162 results Compact View" at bounding box center [694, 459] width 924 height 28
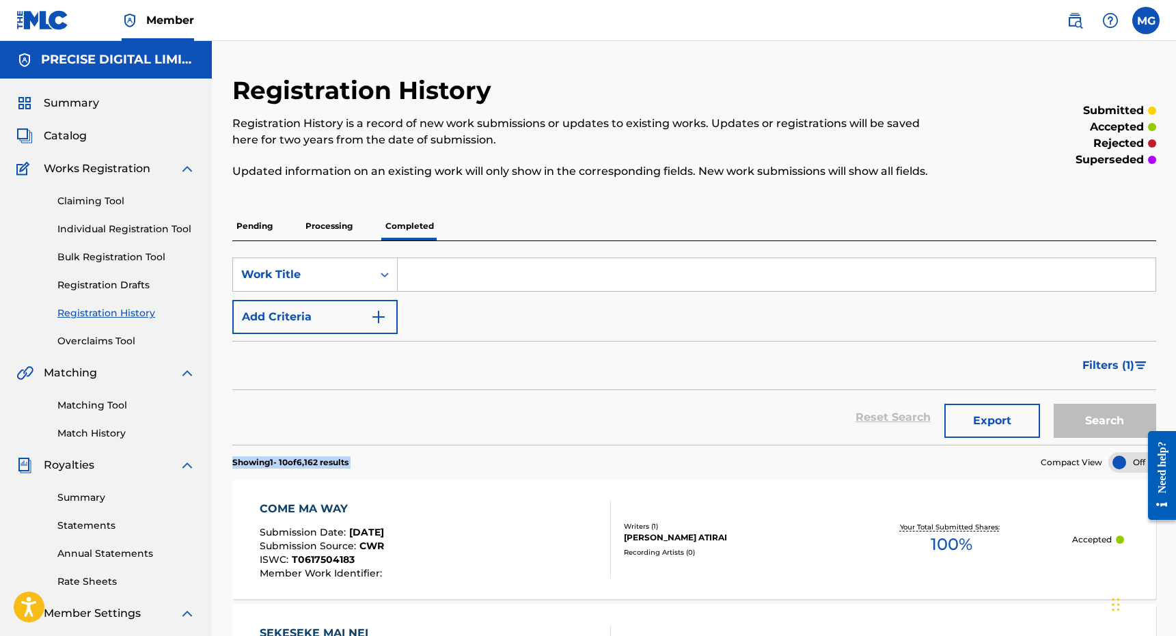
click at [246, 461] on p "Showing 1 - 10 of 6,162 results" at bounding box center [290, 462] width 116 height 12
drag, startPoint x: 246, startPoint y: 461, endPoint x: 327, endPoint y: 461, distance: 81.3
click at [327, 461] on p "Showing 1 - 10 of 6,162 results" at bounding box center [290, 462] width 116 height 12
drag, startPoint x: 327, startPoint y: 461, endPoint x: 249, endPoint y: 460, distance: 78.6
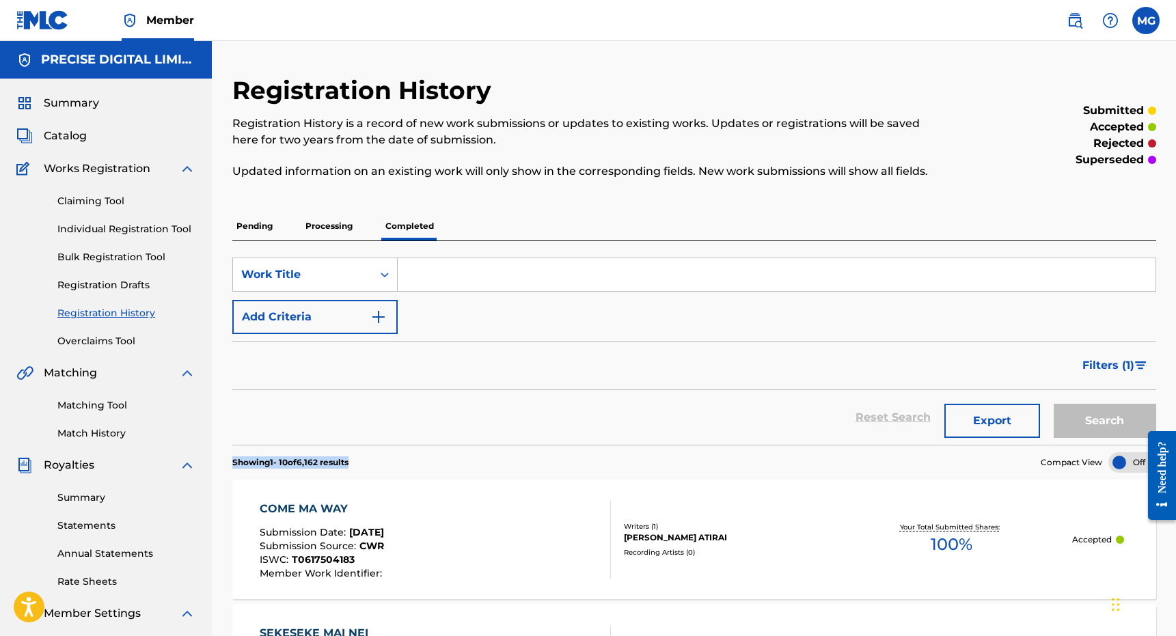
click at [250, 461] on p "Showing 1 - 10 of 6,162 results" at bounding box center [290, 462] width 116 height 12
click at [249, 460] on p "Showing 1 - 10 of 6,162 results" at bounding box center [290, 462] width 116 height 12
drag, startPoint x: 249, startPoint y: 460, endPoint x: 344, endPoint y: 460, distance: 95.6
click at [344, 460] on p "Showing 1 - 10 of 6,162 results" at bounding box center [290, 462] width 116 height 12
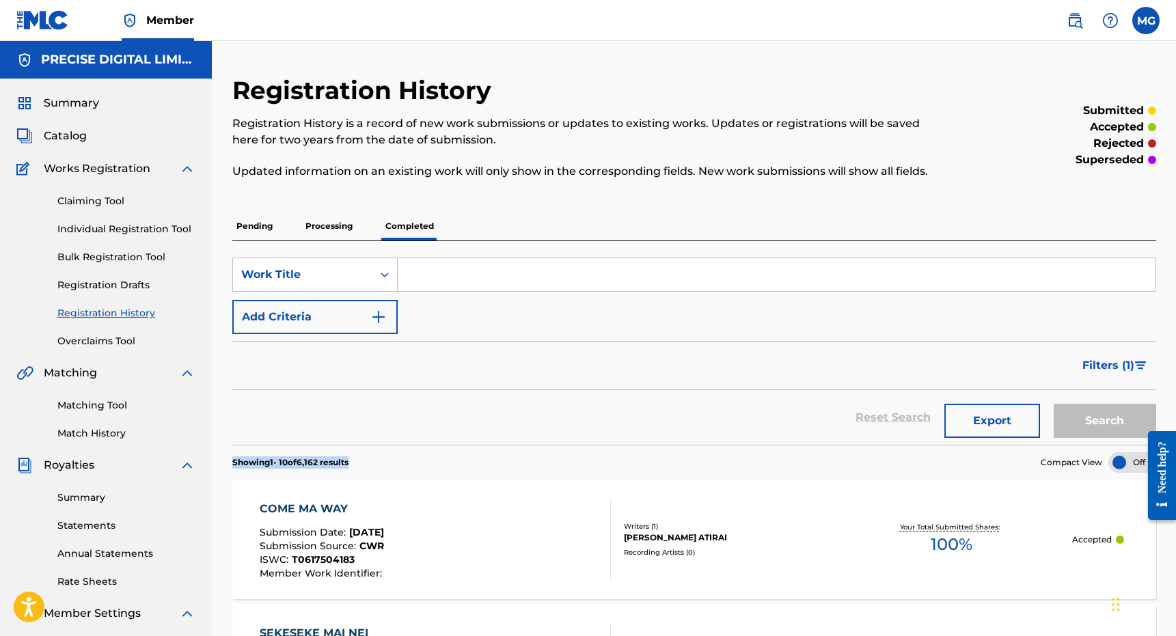
drag, startPoint x: 344, startPoint y: 460, endPoint x: 251, endPoint y: 459, distance: 93.6
click at [251, 460] on p "Showing 1 - 10 of 6,162 results" at bounding box center [290, 462] width 116 height 12
click at [251, 459] on p "Showing 1 - 10 of 6,162 results" at bounding box center [290, 462] width 116 height 12
drag, startPoint x: 251, startPoint y: 459, endPoint x: 358, endPoint y: 462, distance: 107.3
click at [357, 462] on section "Showing 1 - 10 of 6,162 results Compact View" at bounding box center [694, 459] width 924 height 28
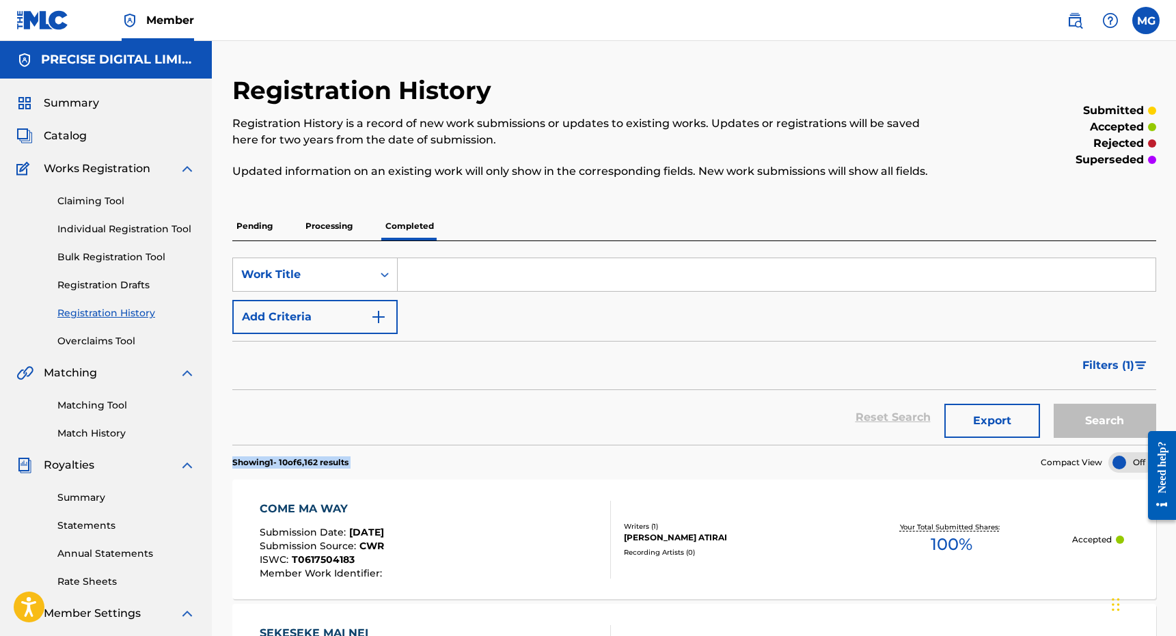
click at [358, 462] on section "Showing 1 - 10 of 6,162 results Compact View" at bounding box center [694, 459] width 924 height 28
drag, startPoint x: 358, startPoint y: 462, endPoint x: 238, endPoint y: 460, distance: 120.2
click at [238, 460] on section "Showing 1 - 10 of 6,162 results Compact View" at bounding box center [694, 459] width 924 height 28
click at [236, 459] on p "Showing 1 - 10 of 6,162 results" at bounding box center [290, 462] width 116 height 12
drag, startPoint x: 236, startPoint y: 459, endPoint x: 355, endPoint y: 462, distance: 118.2
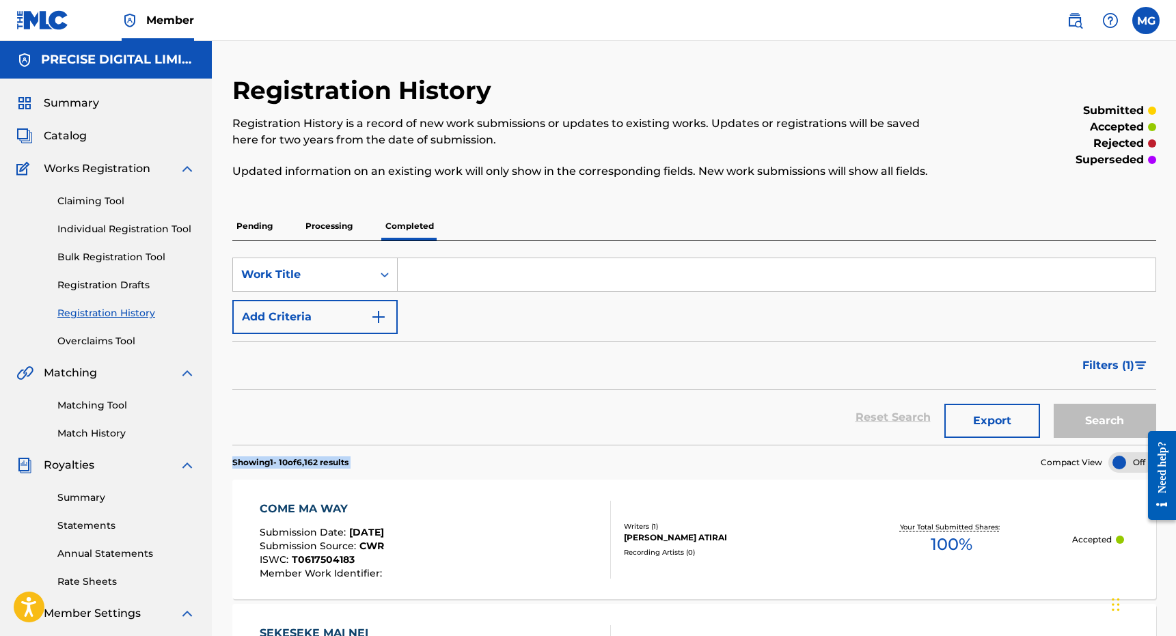
click at [348, 462] on p "Showing 1 - 10 of 6,162 results" at bounding box center [290, 462] width 116 height 12
drag, startPoint x: 355, startPoint y: 462, endPoint x: 224, endPoint y: 461, distance: 130.5
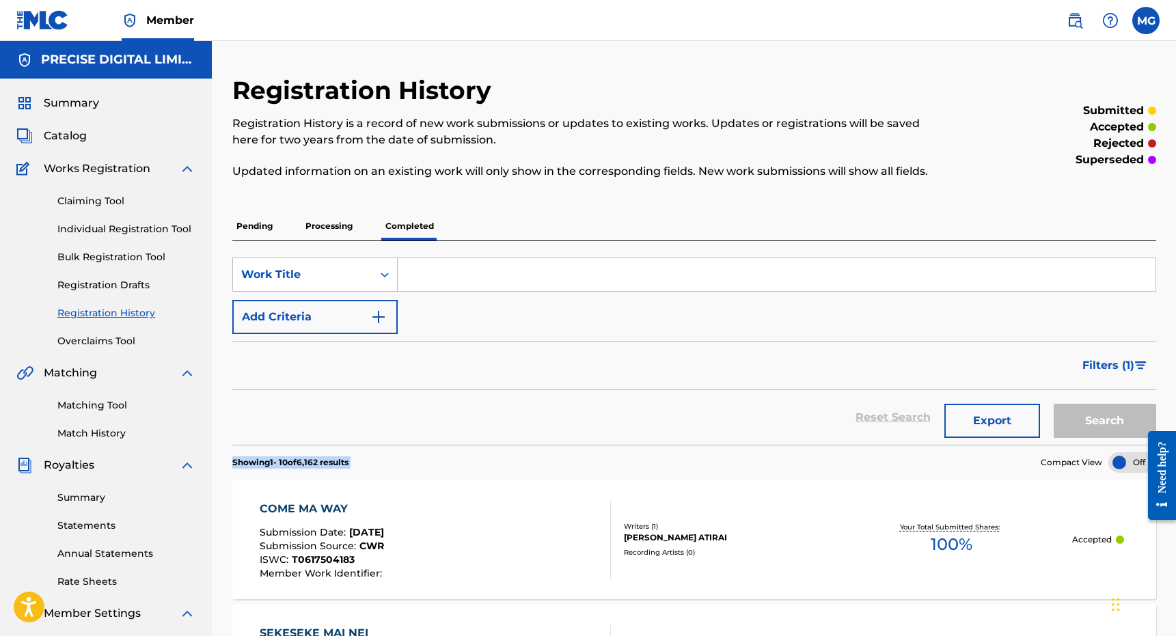
drag, startPoint x: 224, startPoint y: 461, endPoint x: 364, endPoint y: 464, distance: 140.1
click at [338, 463] on p "Showing 1 - 10 of 6,162 results" at bounding box center [290, 462] width 116 height 12
drag, startPoint x: 338, startPoint y: 463, endPoint x: 238, endPoint y: 462, distance: 99.7
click at [238, 462] on p "Showing 1 - 10 of 6,162 results" at bounding box center [290, 462] width 116 height 12
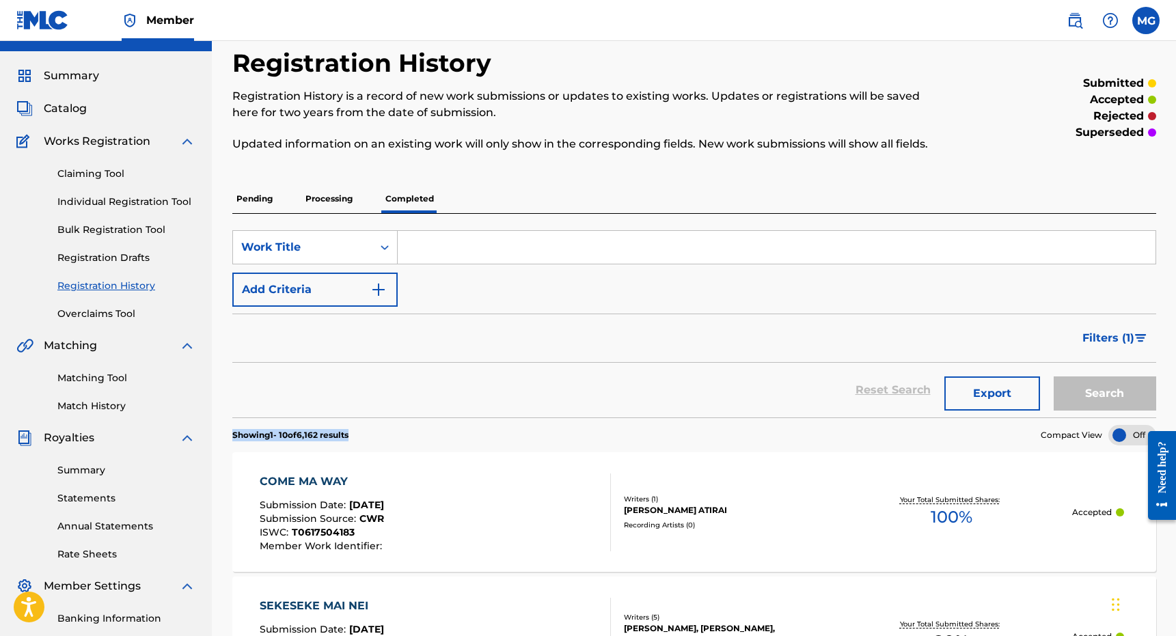
click at [479, 426] on section "Showing 1 - 10 of 6,162 results Compact View" at bounding box center [694, 431] width 924 height 28
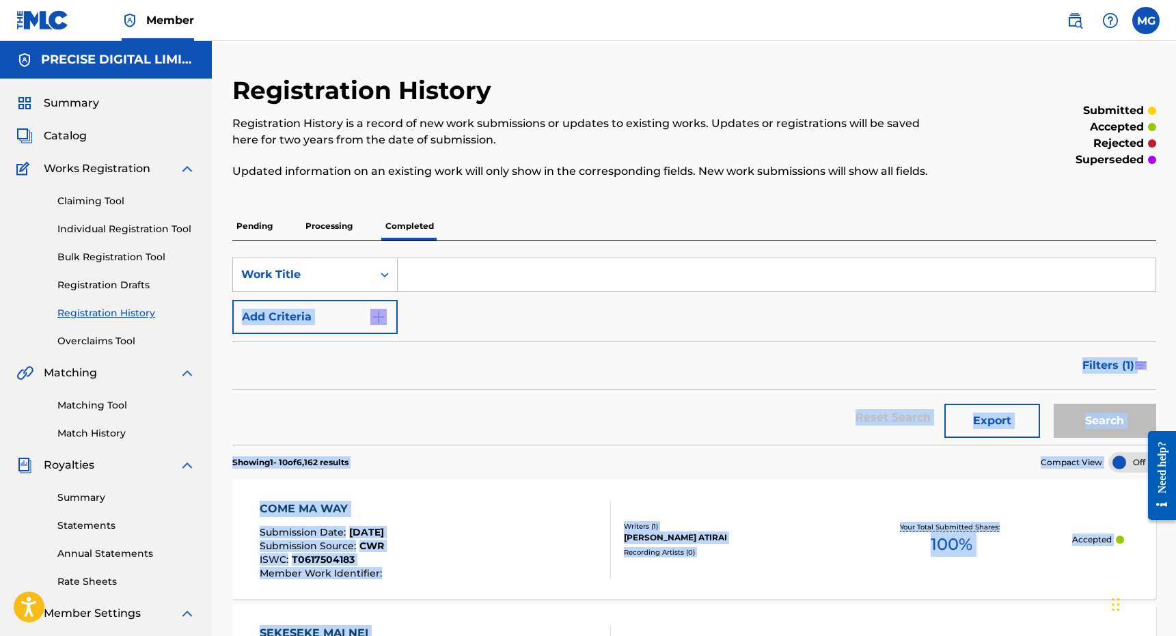
drag, startPoint x: 548, startPoint y: 486, endPoint x: 536, endPoint y: 286, distance: 200.5
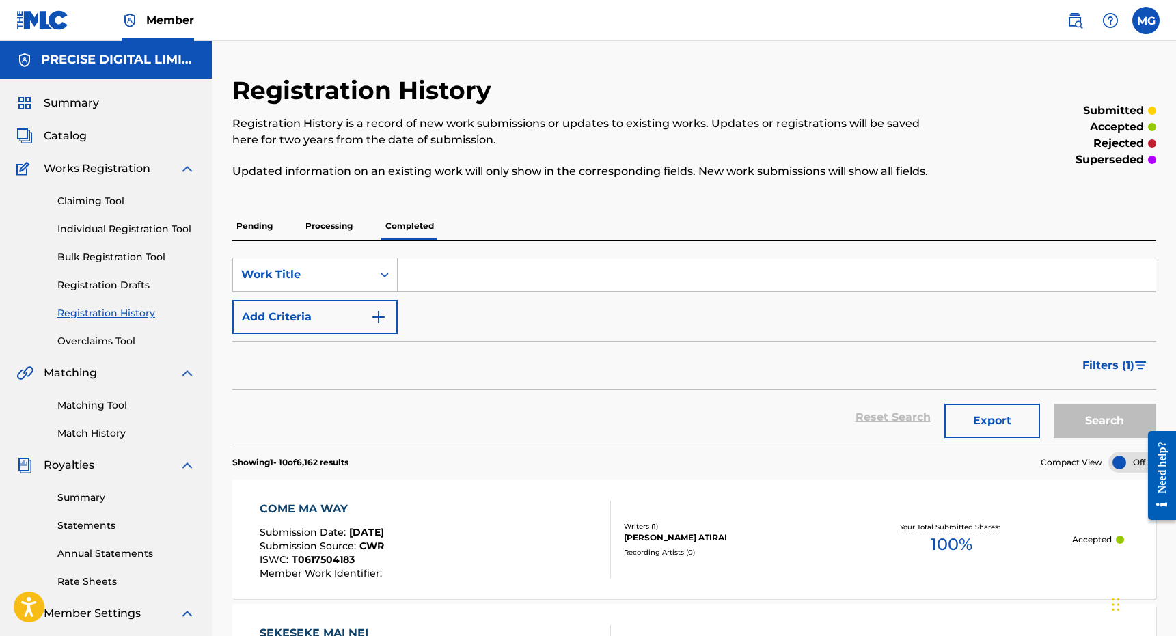
click at [483, 411] on div "Reset Search Export Search" at bounding box center [694, 417] width 924 height 55
click at [104, 140] on div "Catalog" at bounding box center [105, 136] width 179 height 16
click at [87, 138] on div "Catalog" at bounding box center [105, 136] width 179 height 16
click at [80, 137] on span "Catalog" at bounding box center [65, 136] width 43 height 16
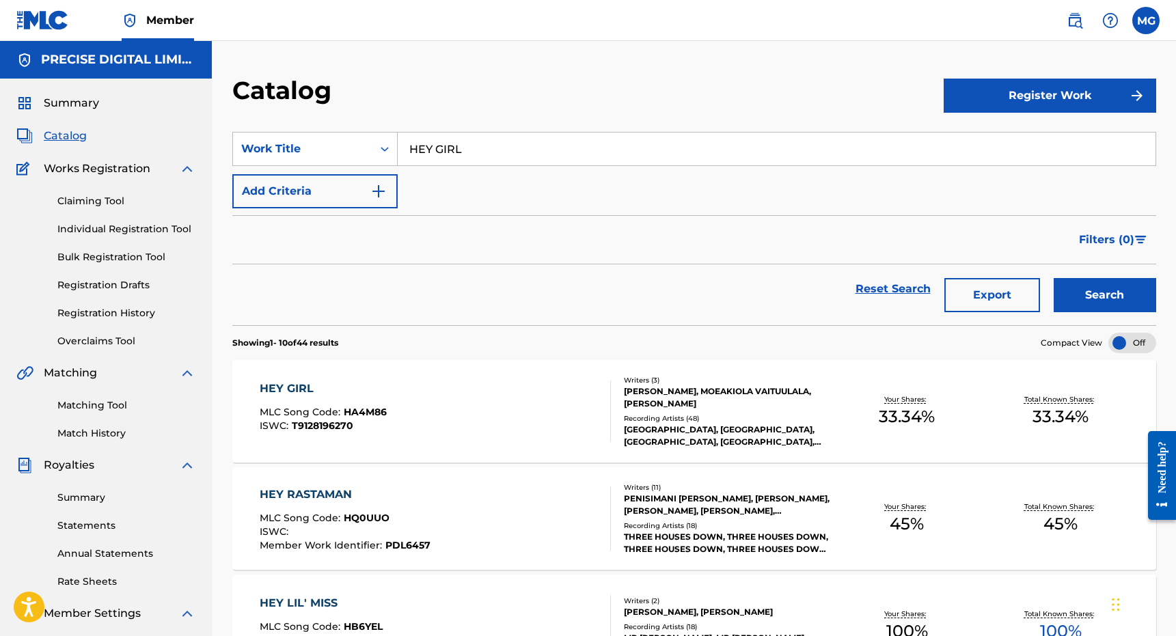
click at [495, 298] on div "Reset Search Export Search" at bounding box center [694, 288] width 924 height 49
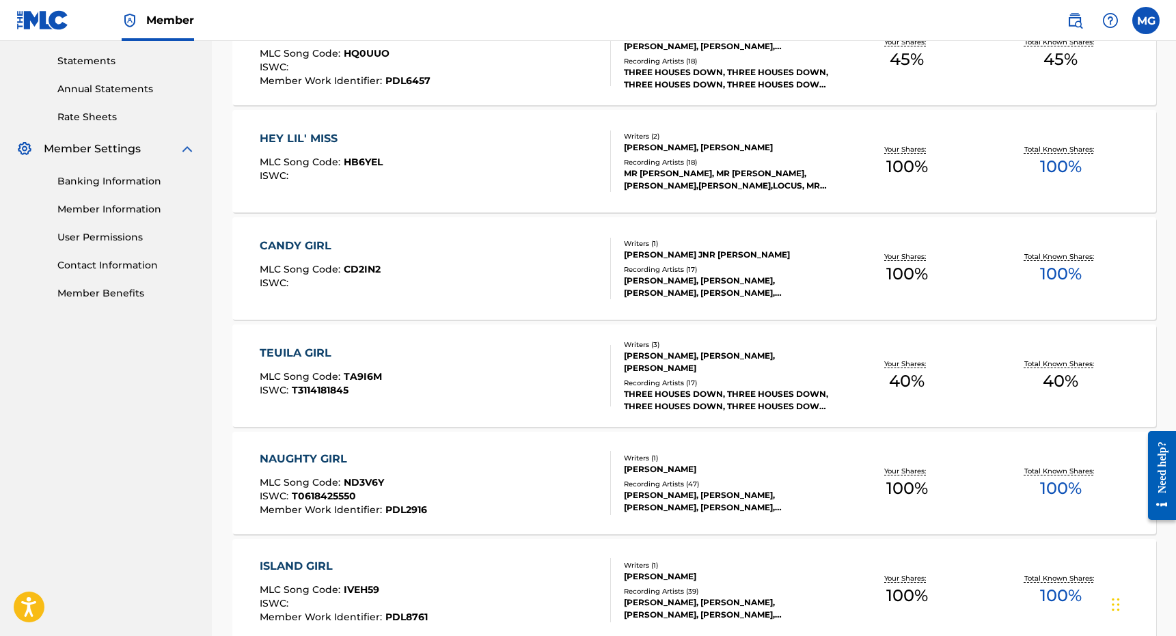
scroll to position [492, 0]
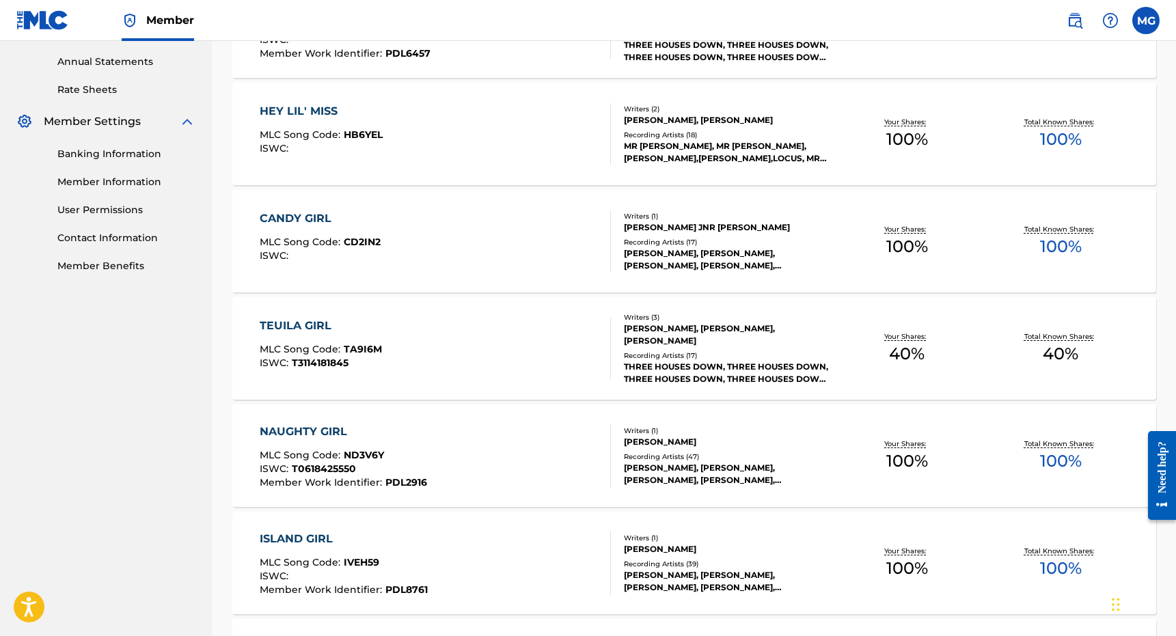
drag, startPoint x: 255, startPoint y: 318, endPoint x: 355, endPoint y: 314, distance: 99.1
click at [355, 316] on div "Catalog Register Work SearchWithCriteria0baf7d05-64c7-4a40-9594-2e02f99cbe34 Wo…" at bounding box center [694, 294] width 956 height 1423
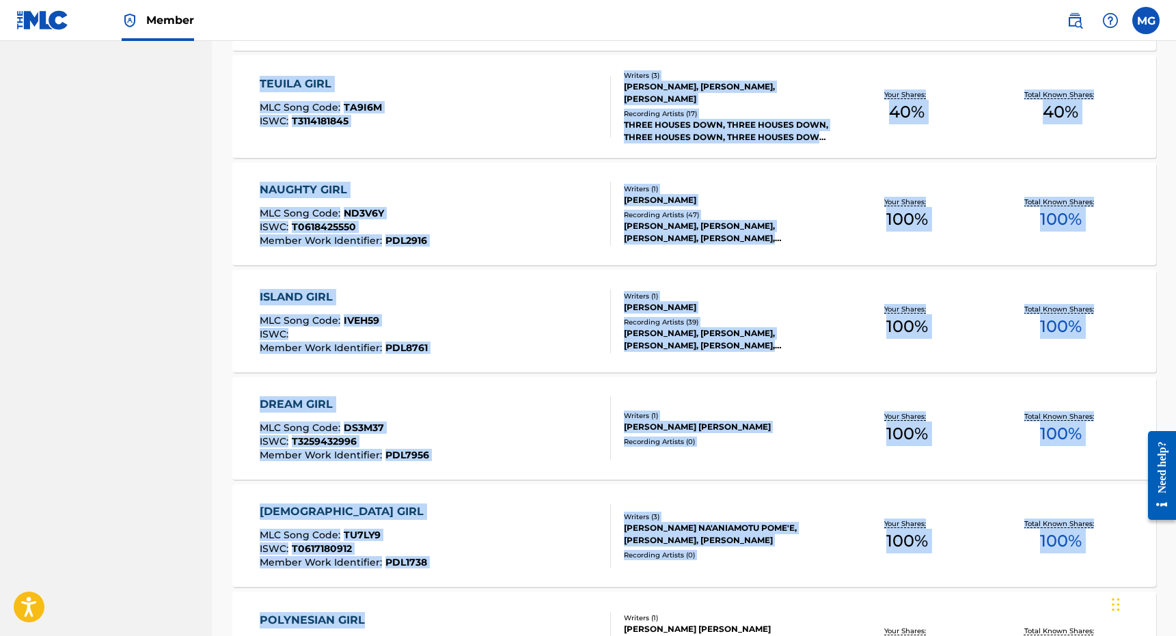
scroll to position [842, 0]
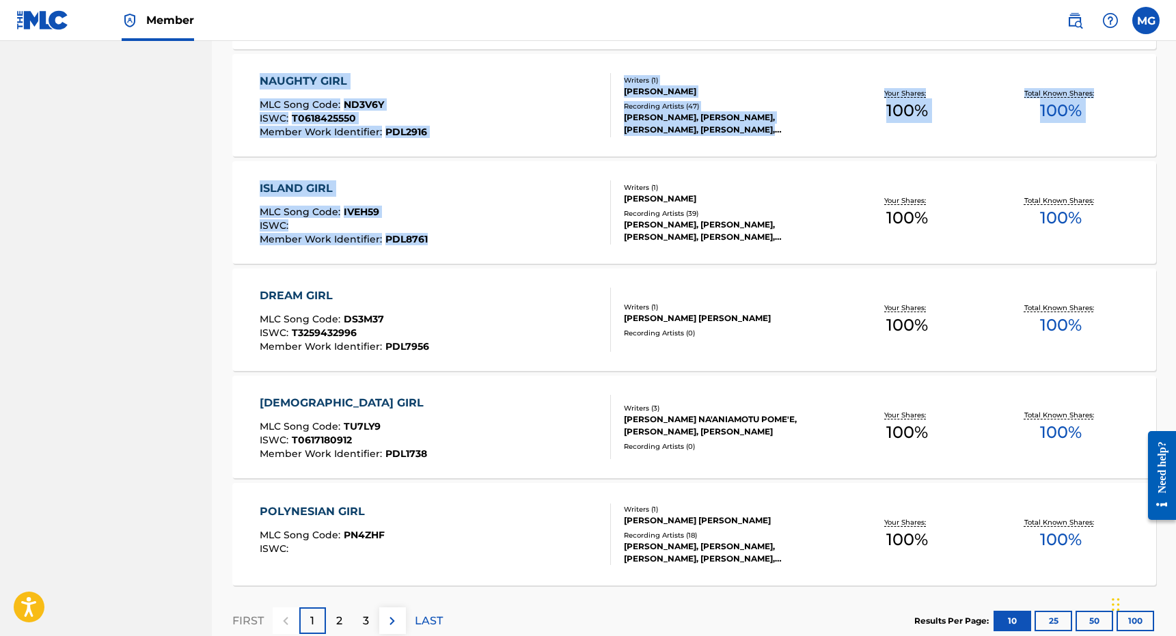
drag, startPoint x: 215, startPoint y: 332, endPoint x: 255, endPoint y: 248, distance: 93.2
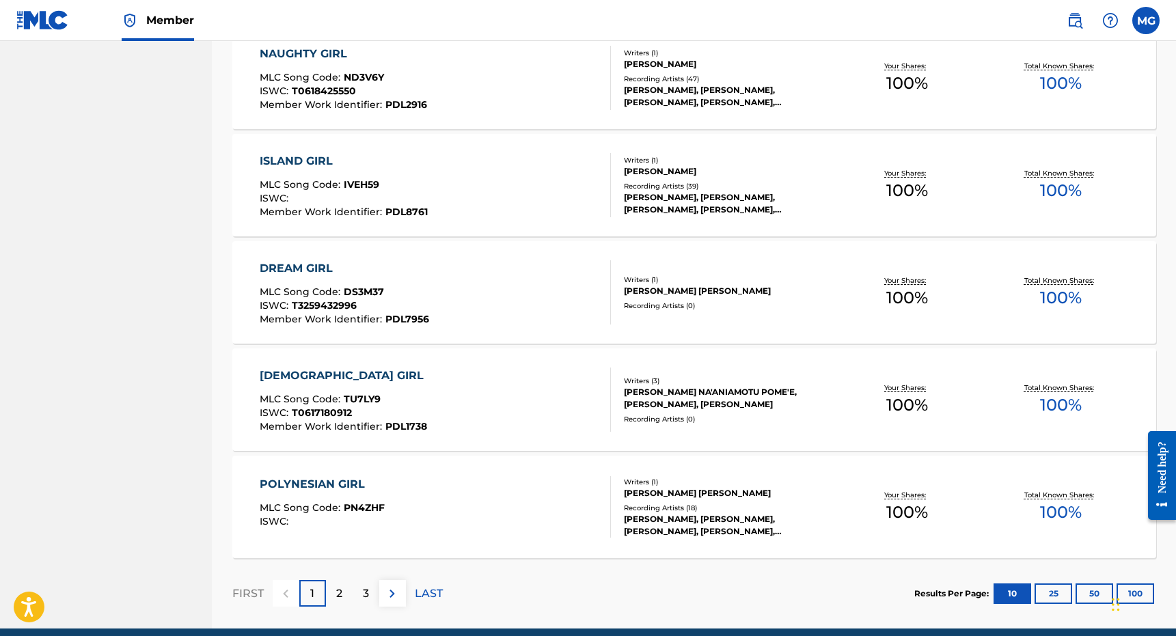
click at [331, 585] on div "2" at bounding box center [339, 593] width 27 height 27
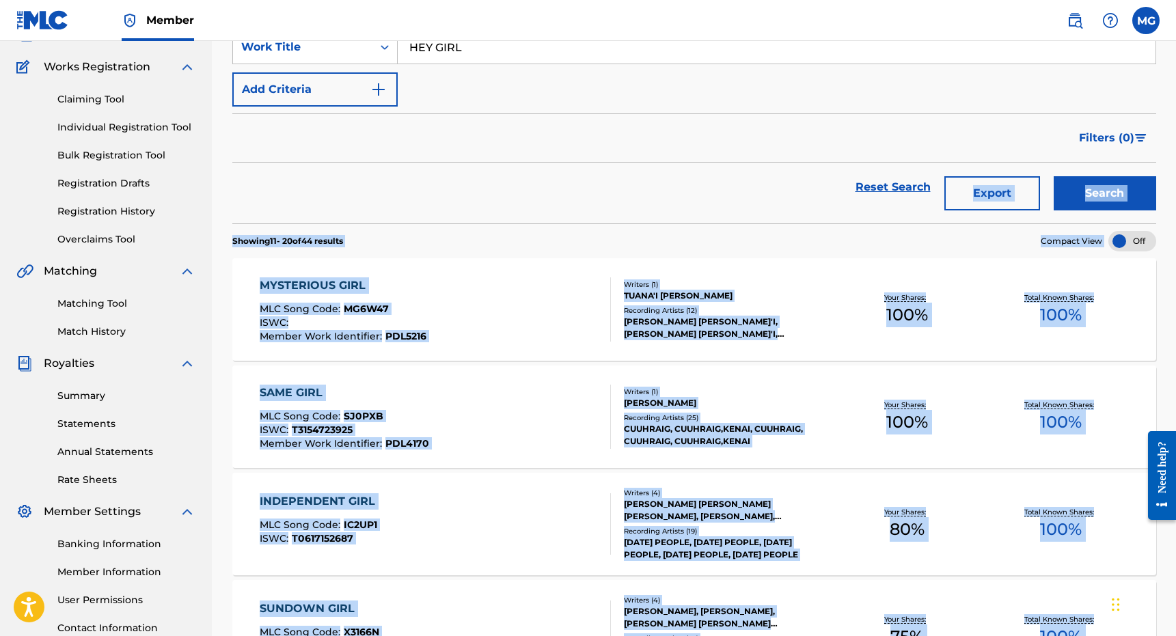
scroll to position [669, 0]
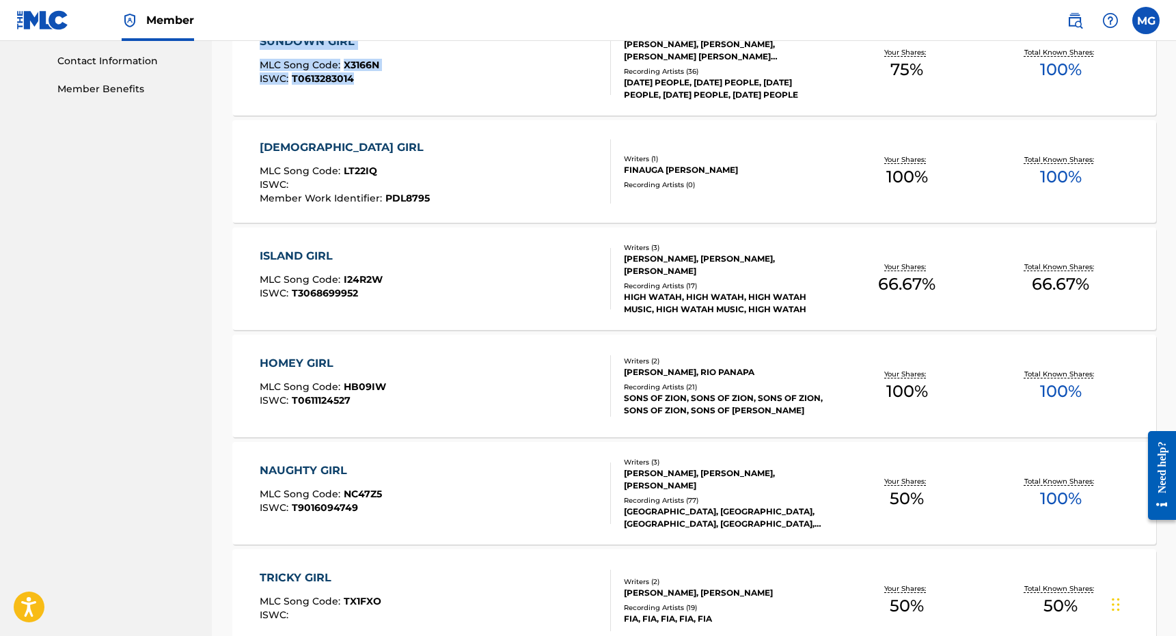
drag, startPoint x: 426, startPoint y: 197, endPoint x: 414, endPoint y: 102, distance: 95.7
click at [414, 102] on div "SearchWithCriteria0baf7d05-64c7-4a40-9594-2e02f99cbe34 Work Title HEY GIRL Add …" at bounding box center [694, 158] width 924 height 1423
click at [221, 316] on div "Catalog Register Work SearchWithCriteria0baf7d05-64c7-4a40-9594-2e02f99cbe34 Wo…" at bounding box center [694, 117] width 956 height 1423
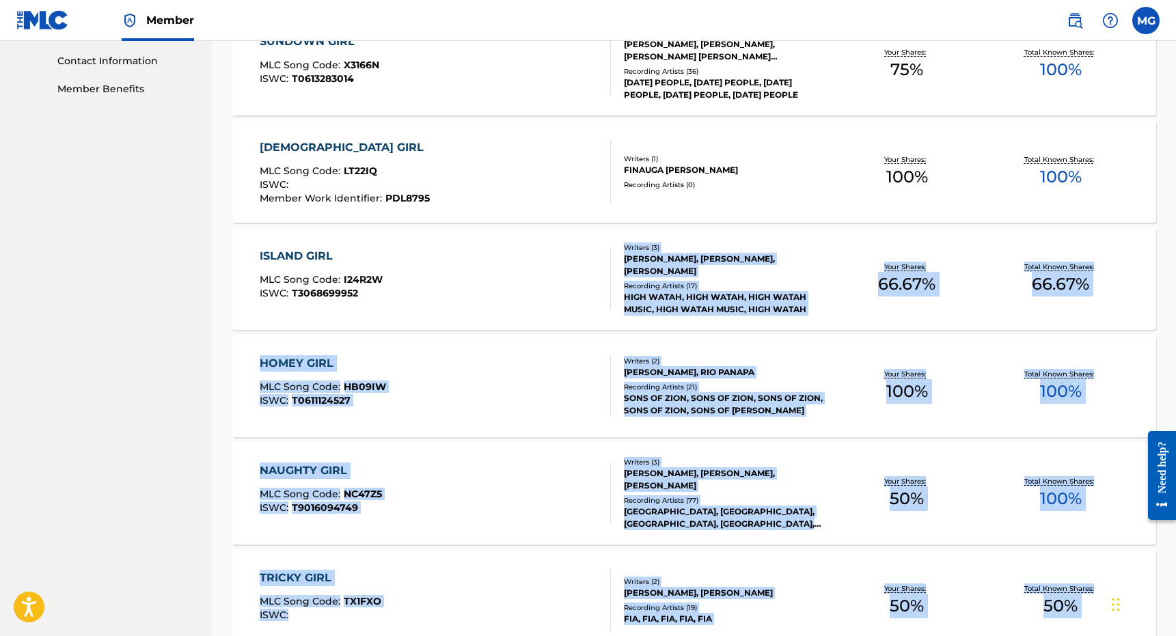
scroll to position [928, 0]
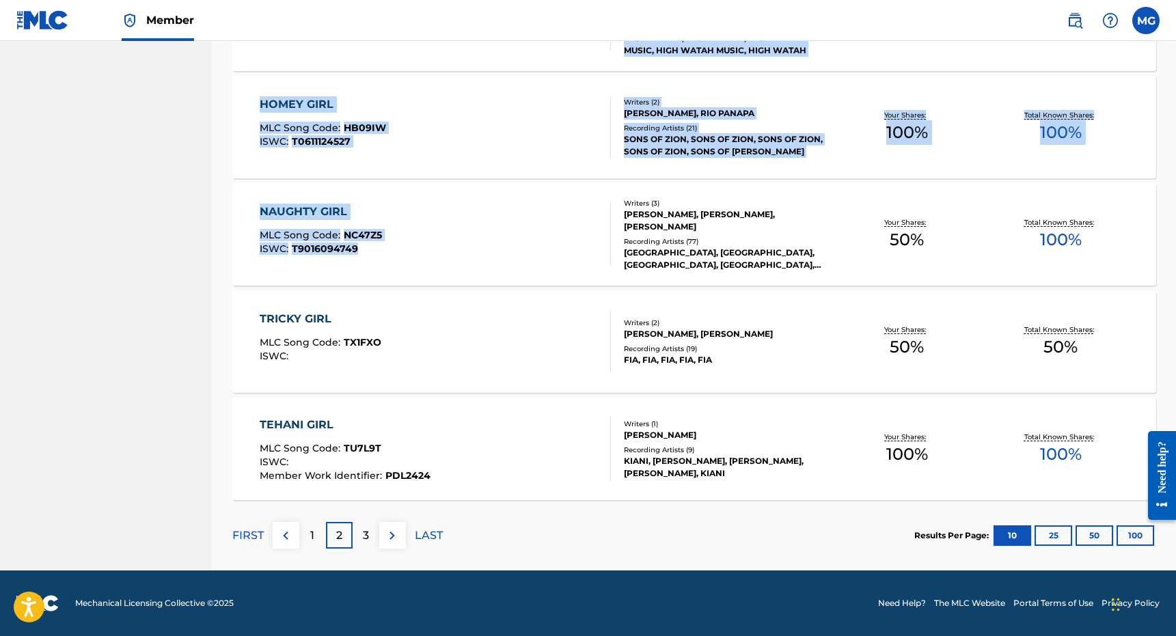
drag, startPoint x: 221, startPoint y: 316, endPoint x: 268, endPoint y: 258, distance: 74.4
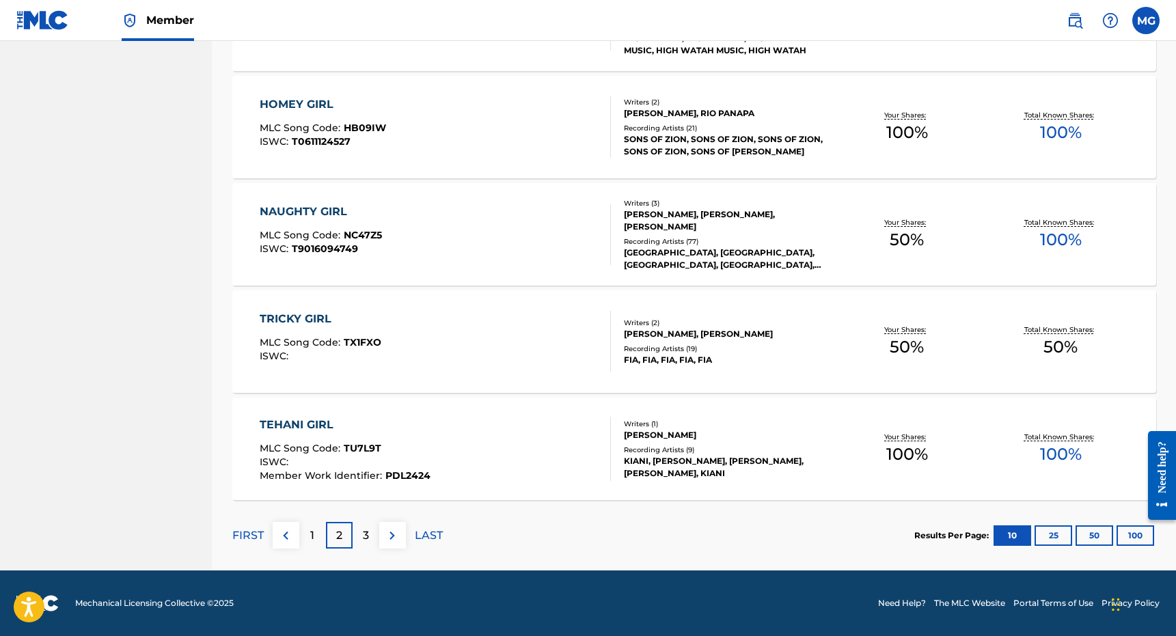
click at [365, 533] on p "3" at bounding box center [366, 535] width 6 height 16
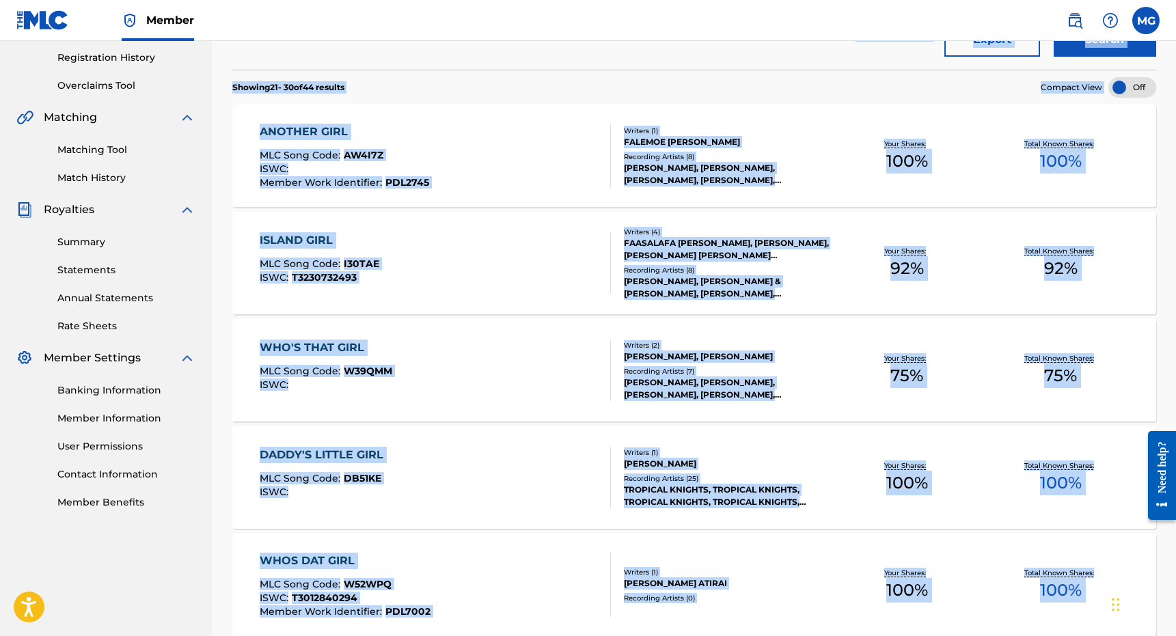
scroll to position [0, 0]
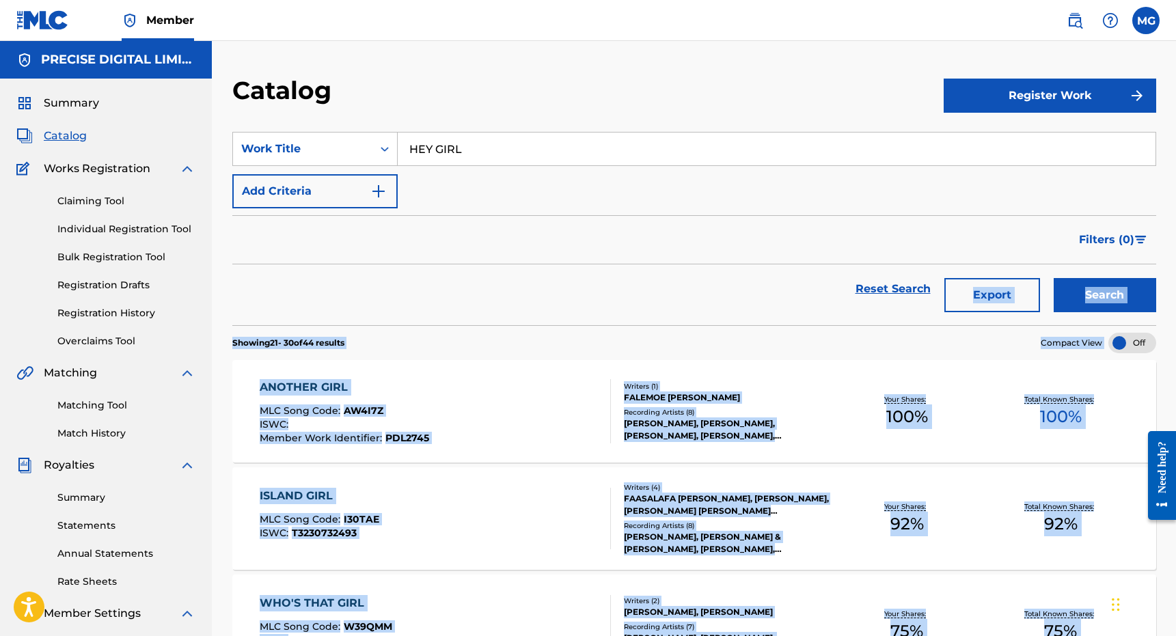
drag, startPoint x: 610, startPoint y: 607, endPoint x: 684, endPoint y: 340, distance: 277.3
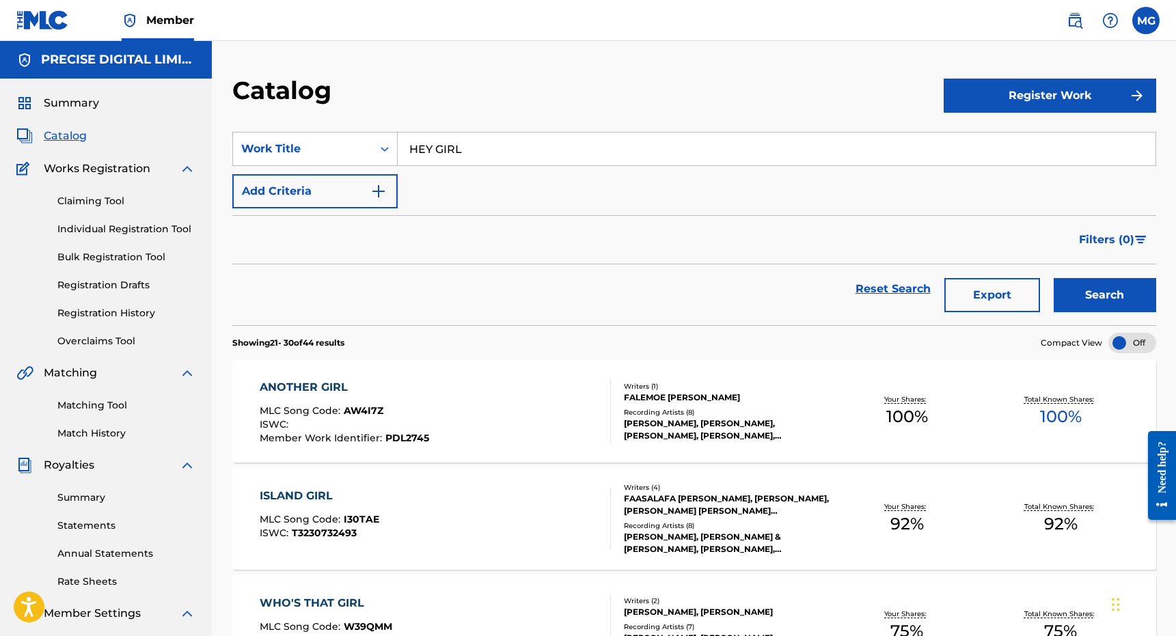
click at [653, 301] on div "Reset Search Export Search" at bounding box center [694, 288] width 924 height 49
drag, startPoint x: 499, startPoint y: 322, endPoint x: 417, endPoint y: 195, distance: 151.2
click at [407, 237] on form "SearchWithCriteria0baf7d05-64c7-4a40-9594-2e02f99cbe34 Work Title HEY GIRL Add …" at bounding box center [694, 228] width 924 height 193
click at [152, 306] on link "Registration History" at bounding box center [126, 313] width 138 height 14
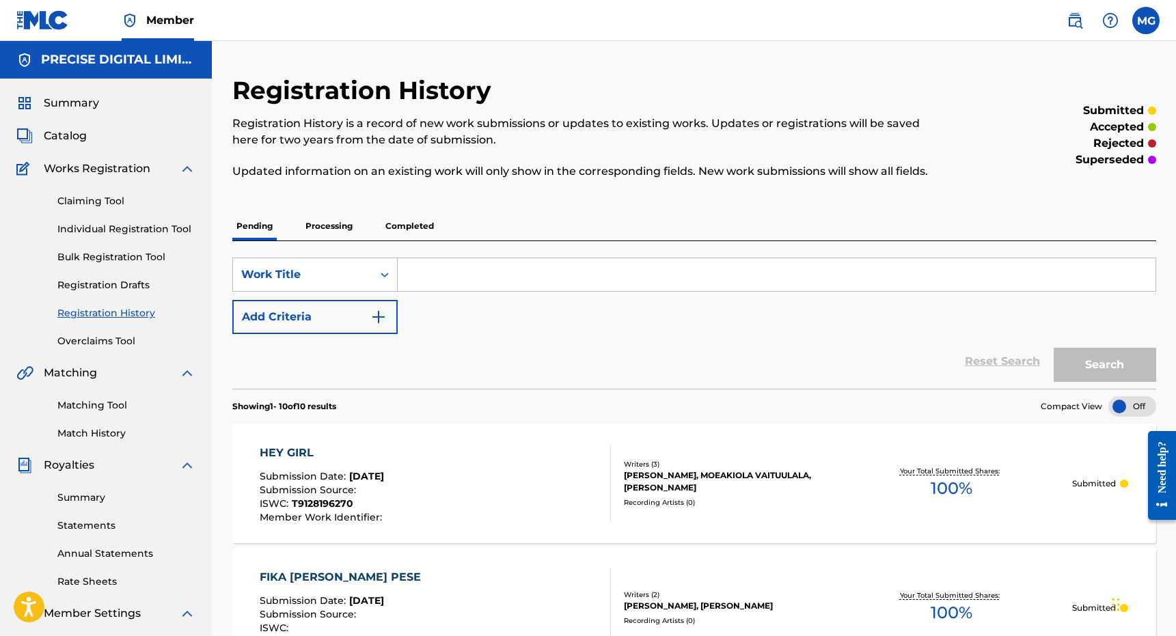
click at [404, 224] on p "Completed" at bounding box center [409, 226] width 57 height 29
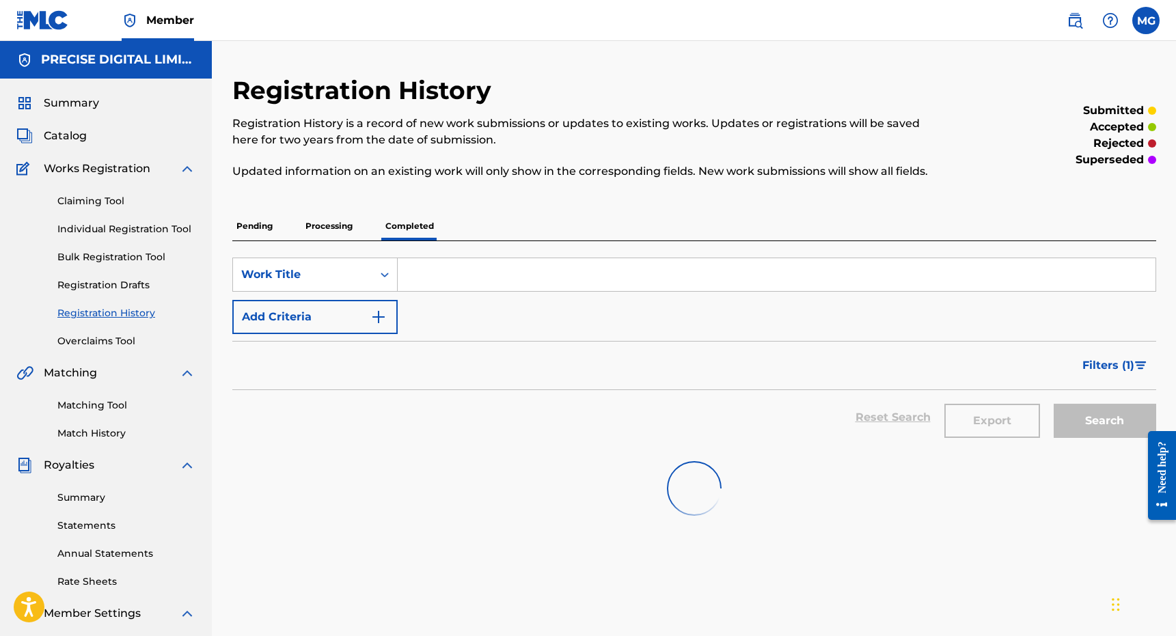
click at [271, 225] on p "Pending" at bounding box center [254, 226] width 44 height 29
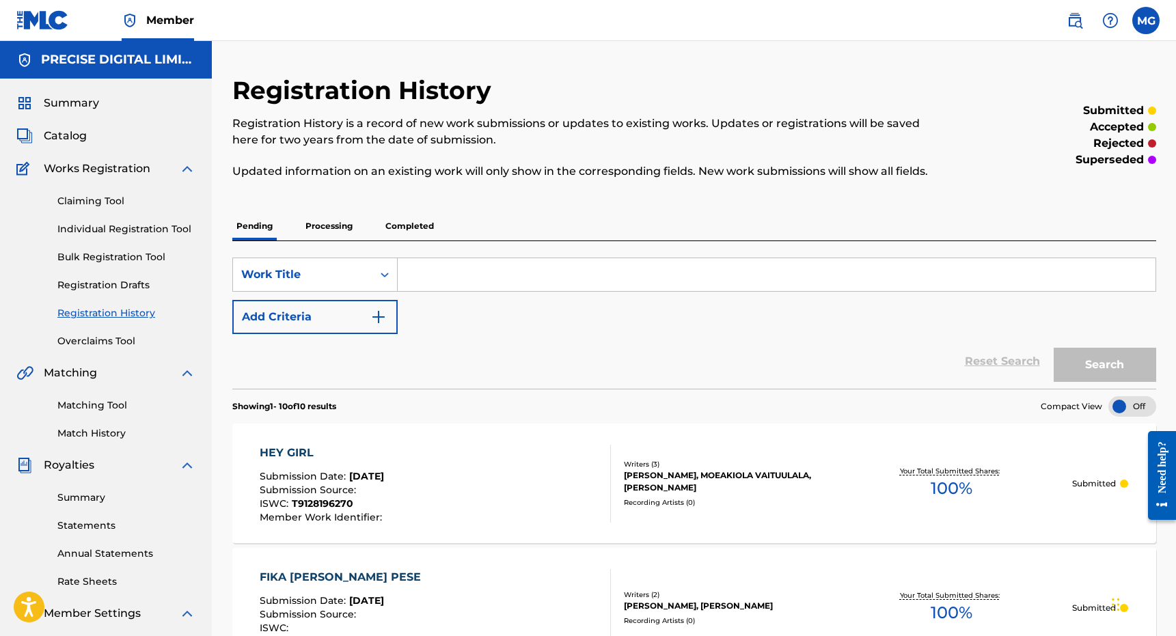
click at [383, 225] on p "Completed" at bounding box center [409, 226] width 57 height 29
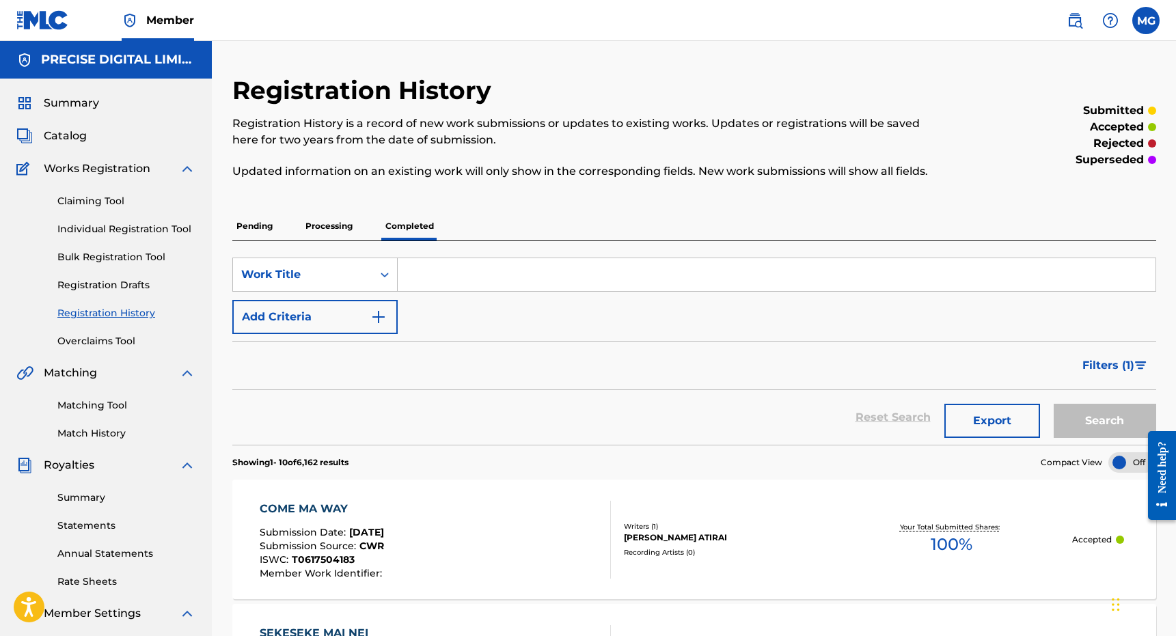
click at [33, 68] on div "PRECISE DIGITAL LIMITED" at bounding box center [106, 60] width 212 height 38
click at [81, 117] on div "Summary Catalog Works Registration Claiming Tool Individual Registration Tool B…" at bounding box center [106, 430] width 212 height 703
click at [73, 97] on span "Summary" at bounding box center [71, 103] width 55 height 16
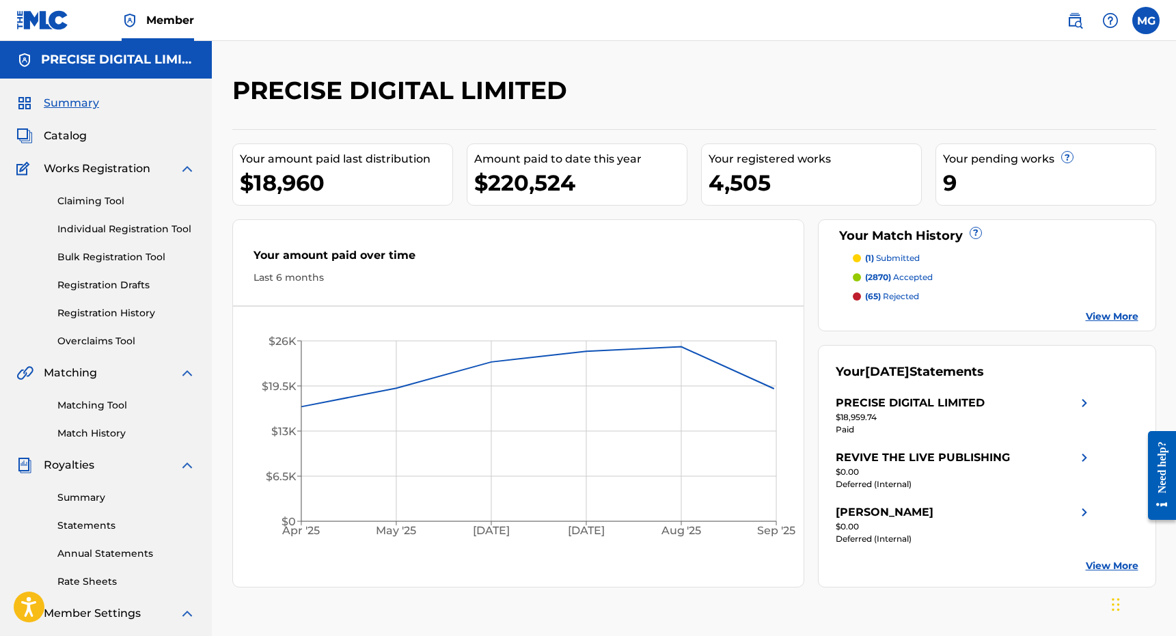
click at [130, 307] on link "Registration History" at bounding box center [126, 313] width 138 height 14
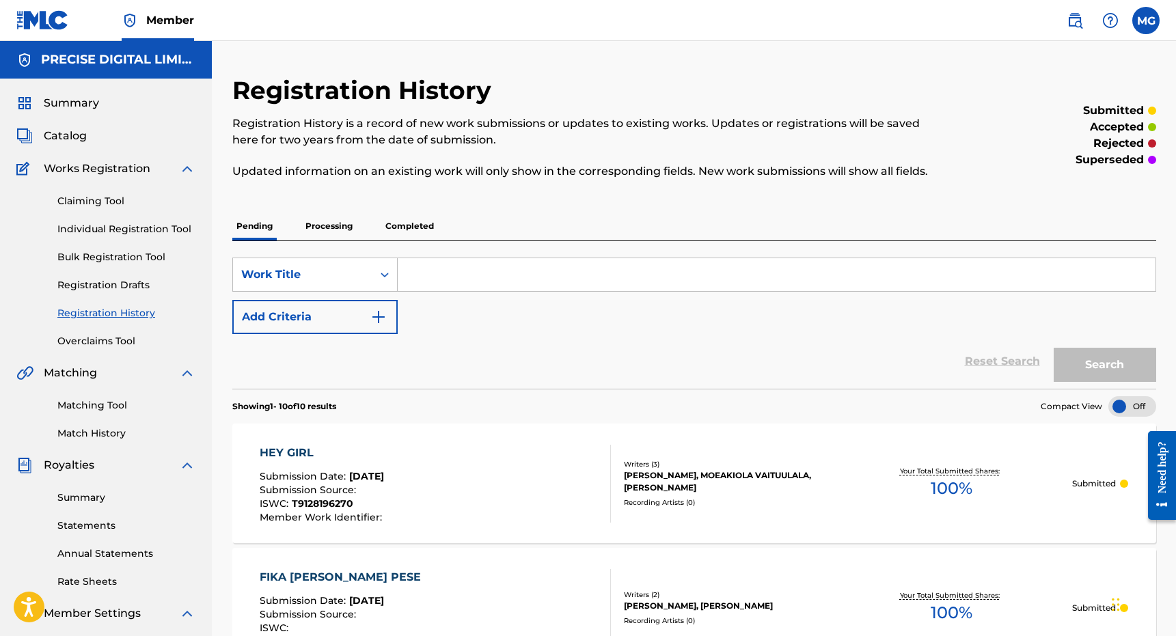
click at [396, 224] on p "Completed" at bounding box center [409, 226] width 57 height 29
